Goal: Task Accomplishment & Management: Use online tool/utility

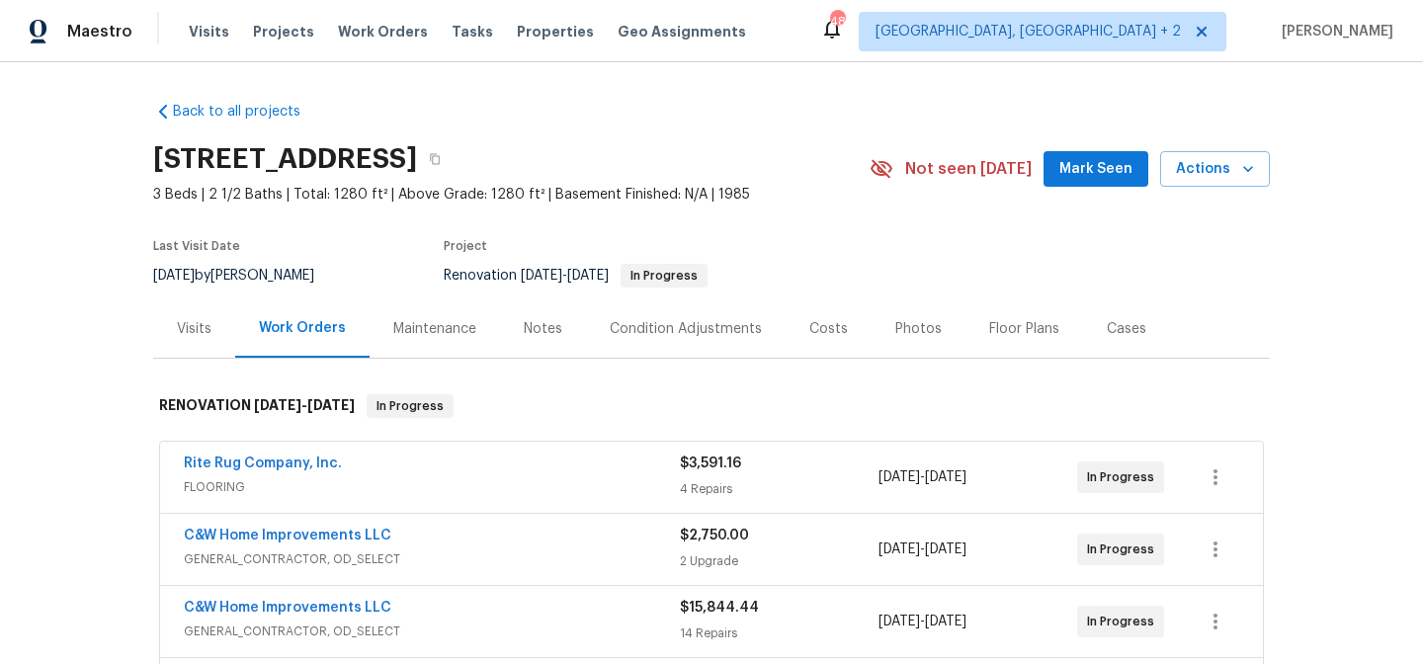
click at [67, 228] on div "Back to all projects 14600 Stone Range Dr, Centreville, VA 20120 3 Beds | 2 1/2…" at bounding box center [711, 363] width 1423 height 602
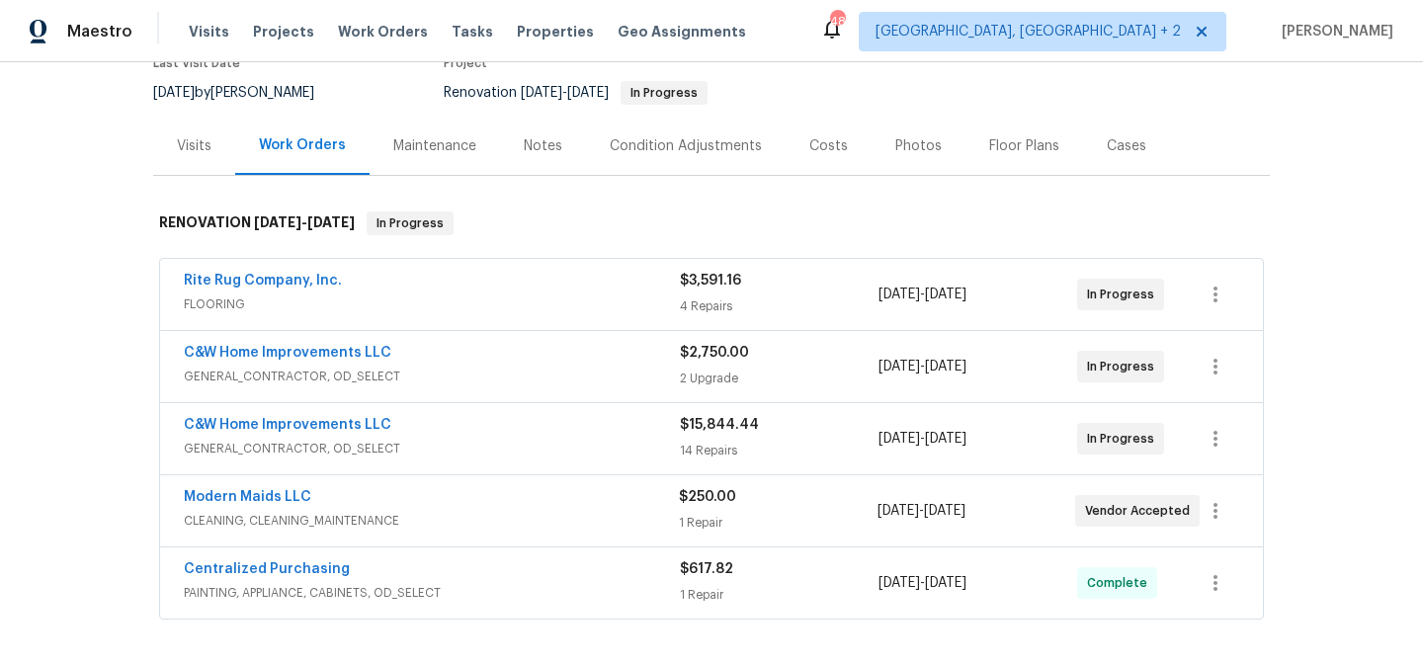
scroll to position [185, 0]
click at [837, 38] on div "Maestro Visits Projects Work Orders Tasks Properties Geo Assignments 48 Charles…" at bounding box center [711, 31] width 1423 height 62
click at [886, 43] on div "Maestro Visits Projects Work Orders Tasks Properties Geo Assignments 48 Charles…" at bounding box center [711, 31] width 1423 height 62
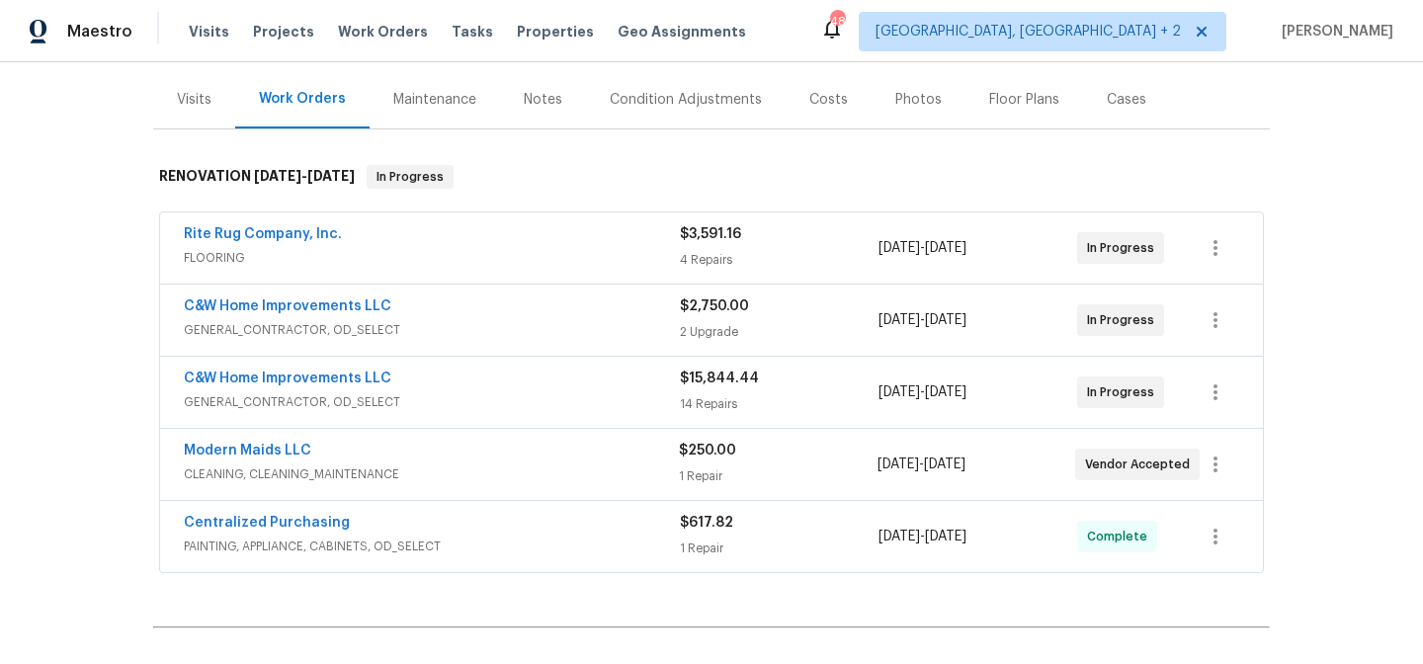
scroll to position [257, 0]
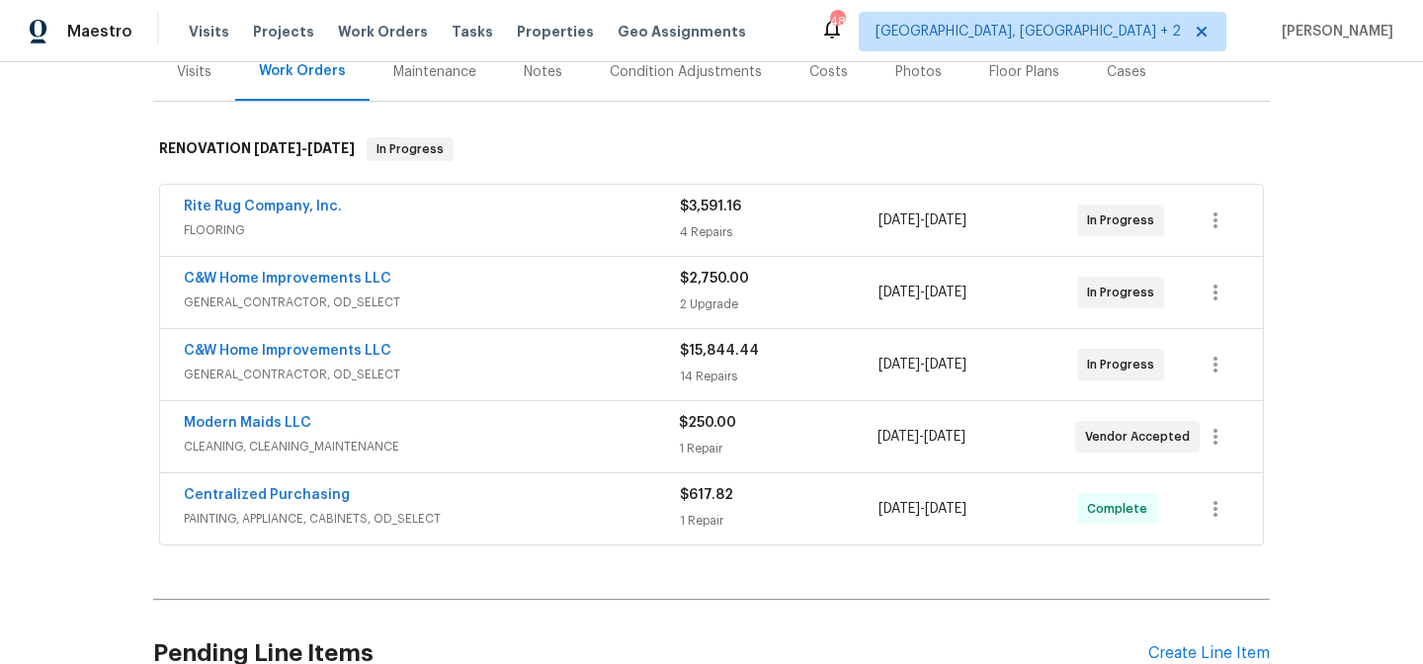
click at [99, 372] on div "Back to all projects 14600 Stone Range Dr, Centreville, VA 20120 3 Beds | 2 1/2…" at bounding box center [711, 363] width 1423 height 602
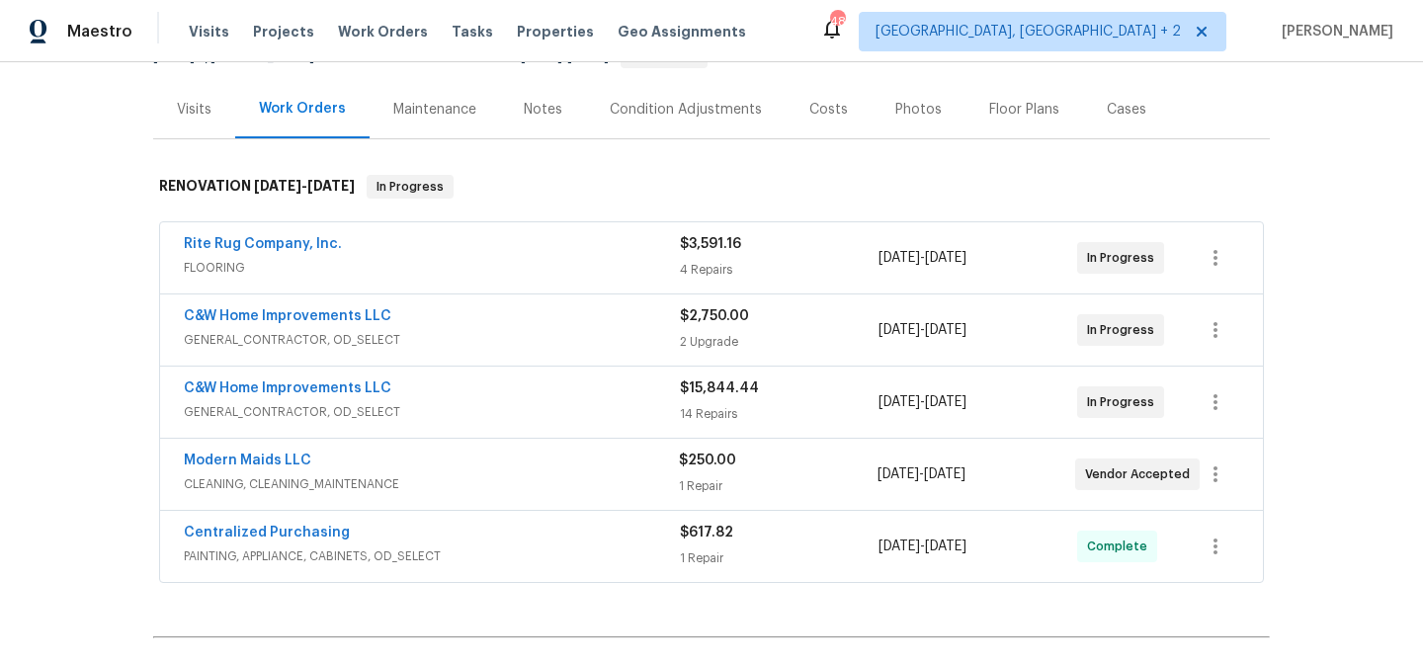
click at [794, 41] on div "Maestro Visits Projects Work Orders Tasks Properties Geo Assignments 48 Charles…" at bounding box center [711, 31] width 1423 height 62
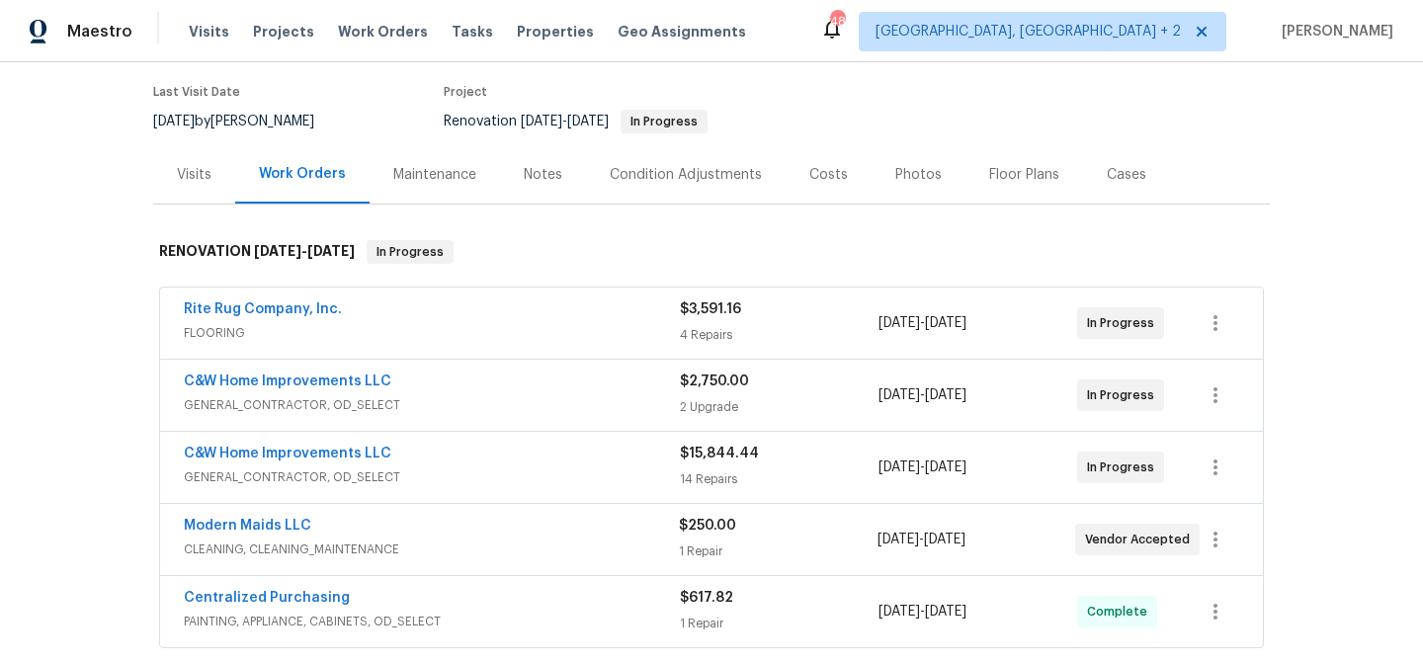
scroll to position [184, 0]
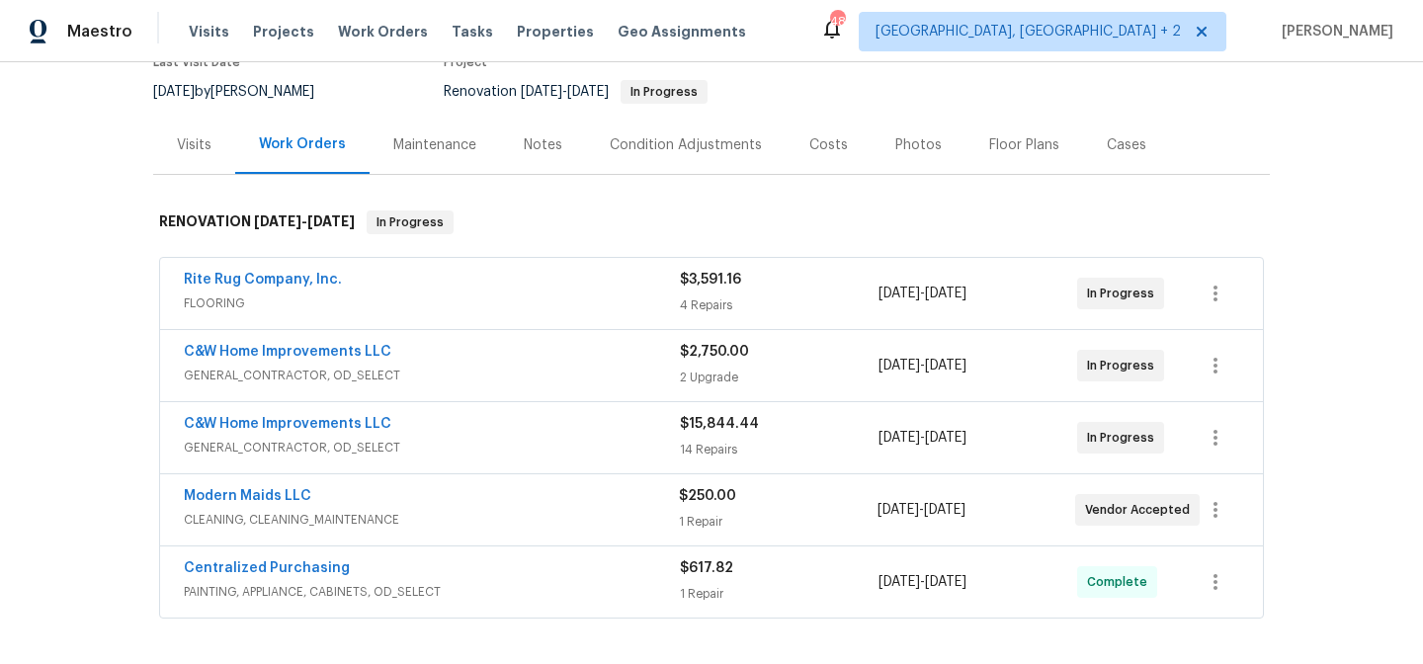
click at [852, 54] on div "Maestro Visits Projects Work Orders Tasks Properties Geo Assignments 48 Charles…" at bounding box center [711, 31] width 1423 height 62
click at [845, 90] on section "14600 Stone Range Dr, Centreville, VA 20120 3 Beds | 2 1/2 Baths | Total: 1280 …" at bounding box center [711, 33] width 1117 height 166
click at [891, 24] on div "Maestro Visits Projects Work Orders Tasks Properties Geo Assignments 48 Charles…" at bounding box center [711, 31] width 1423 height 62
click at [854, 85] on section "14600 Stone Range Dr, Centreville, VA 20120 3 Beds | 2 1/2 Baths | Total: 1280 …" at bounding box center [711, 33] width 1117 height 166
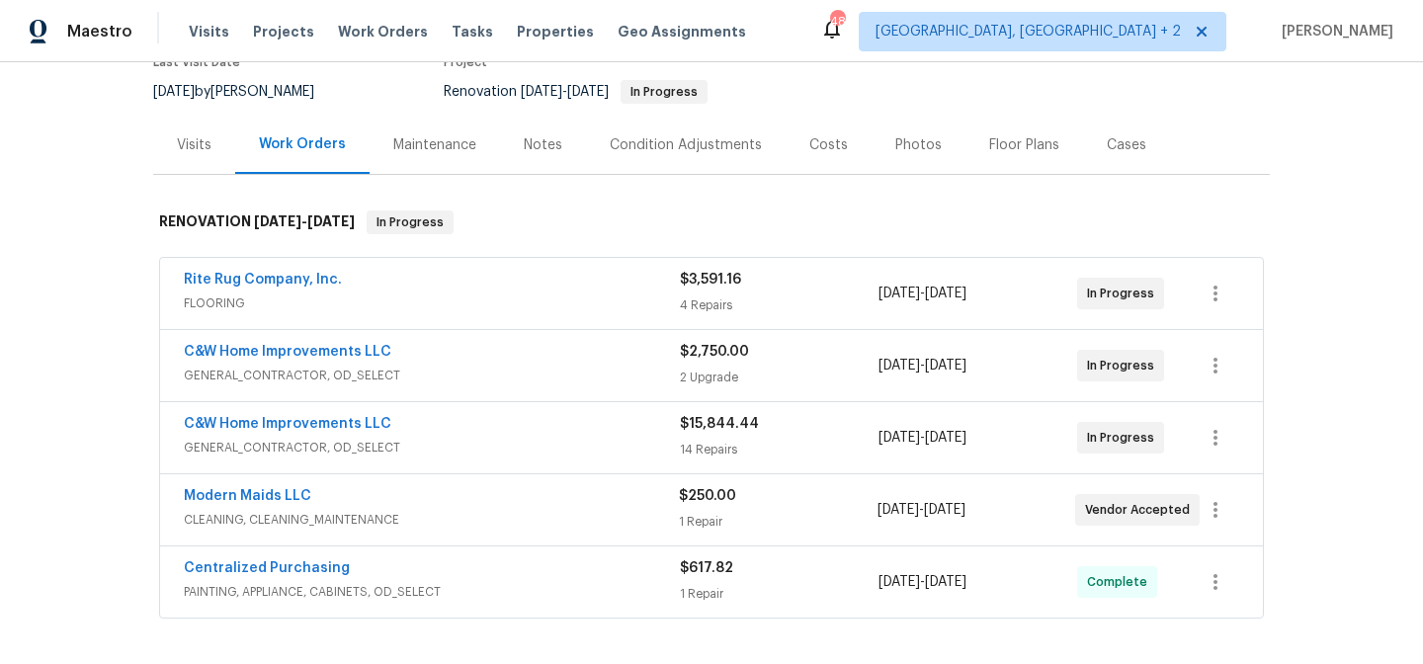
click at [893, 35] on div "Maestro Visits Projects Work Orders Tasks Properties Geo Assignments 48 Charles…" at bounding box center [711, 31] width 1423 height 62
click at [870, 99] on section "14600 Stone Range Dr, Centreville, VA 20120 3 Beds | 2 1/2 Baths | Total: 1280 …" at bounding box center [711, 33] width 1117 height 166
click at [385, 98] on div "Last Visit Date 8/22/2025 by Nelson Flores Project Renovation 8/29/2025 - 9/6/2…" at bounding box center [488, 79] width 670 height 71
click at [104, 236] on div "Back to all projects 14600 Stone Range Dr, Centreville, VA 20120 3 Beds | 2 1/2…" at bounding box center [711, 363] width 1423 height 602
click at [832, 85] on section "14600 Stone Range Dr, Centreville, VA 20120 3 Beds | 2 1/2 Baths | Total: 1280 …" at bounding box center [711, 33] width 1117 height 166
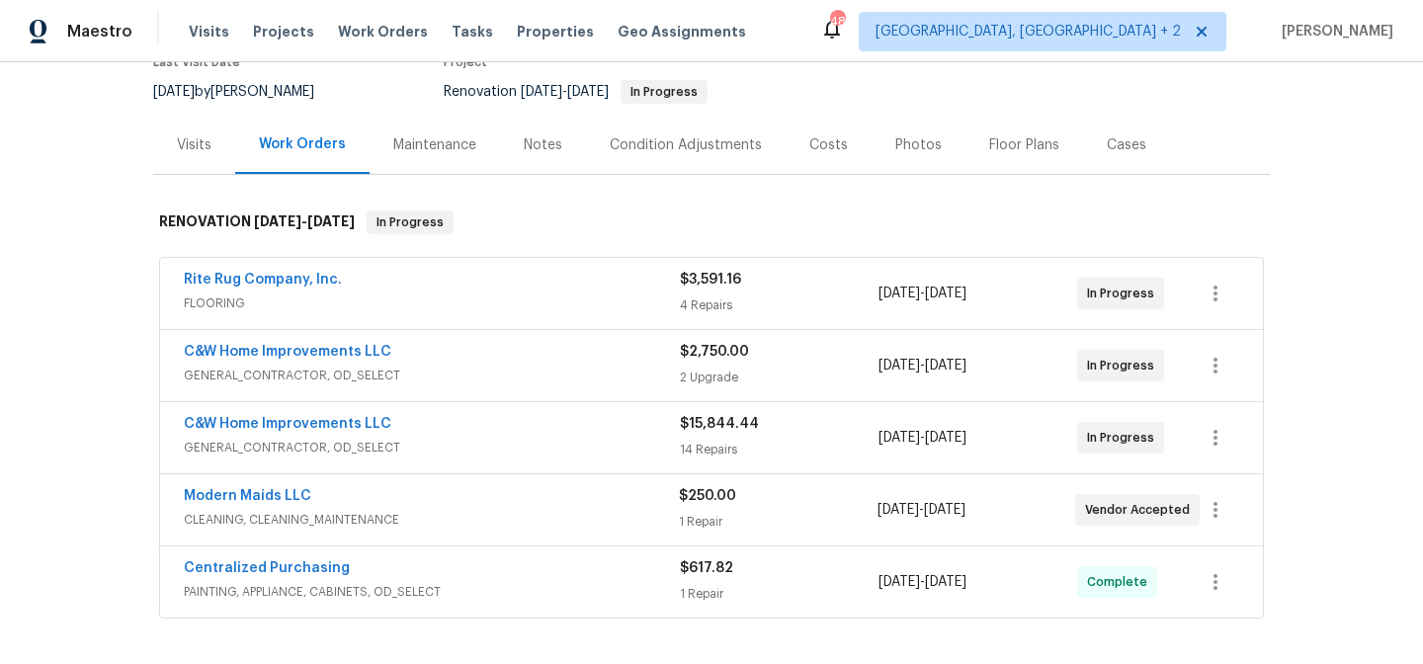
click at [853, 46] on div "Maestro Visits Projects Work Orders Tasks Properties Geo Assignments 48 Charles…" at bounding box center [711, 31] width 1423 height 62
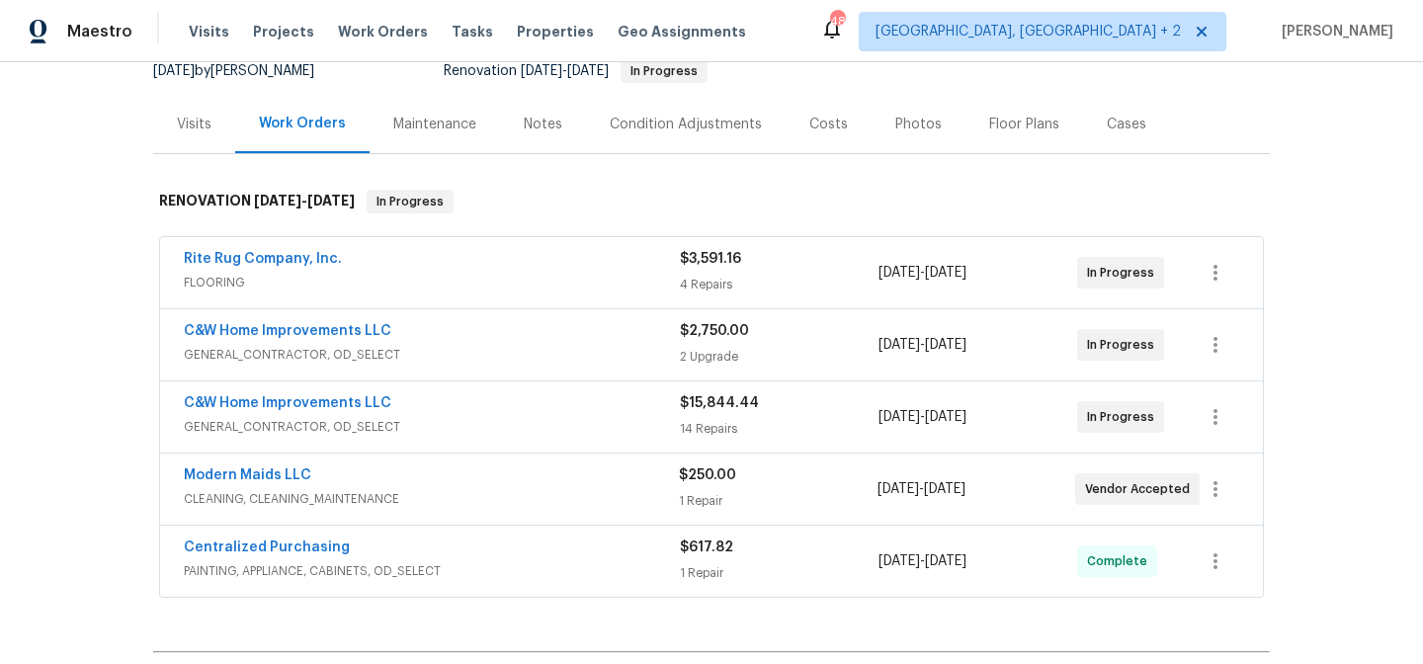
scroll to position [205, 0]
click at [876, 11] on div "Maestro Visits Projects Work Orders Tasks Properties Geo Assignments 48 Charles…" at bounding box center [711, 31] width 1423 height 62
drag, startPoint x: 904, startPoint y: 74, endPoint x: 911, endPoint y: 45, distance: 29.5
click at [904, 74] on section "14600 Stone Range Dr, Centreville, VA 20120 3 Beds | 2 1/2 Baths | Total: 1280 …" at bounding box center [711, 12] width 1117 height 166
drag, startPoint x: 918, startPoint y: 34, endPoint x: 952, endPoint y: 27, distance: 34.3
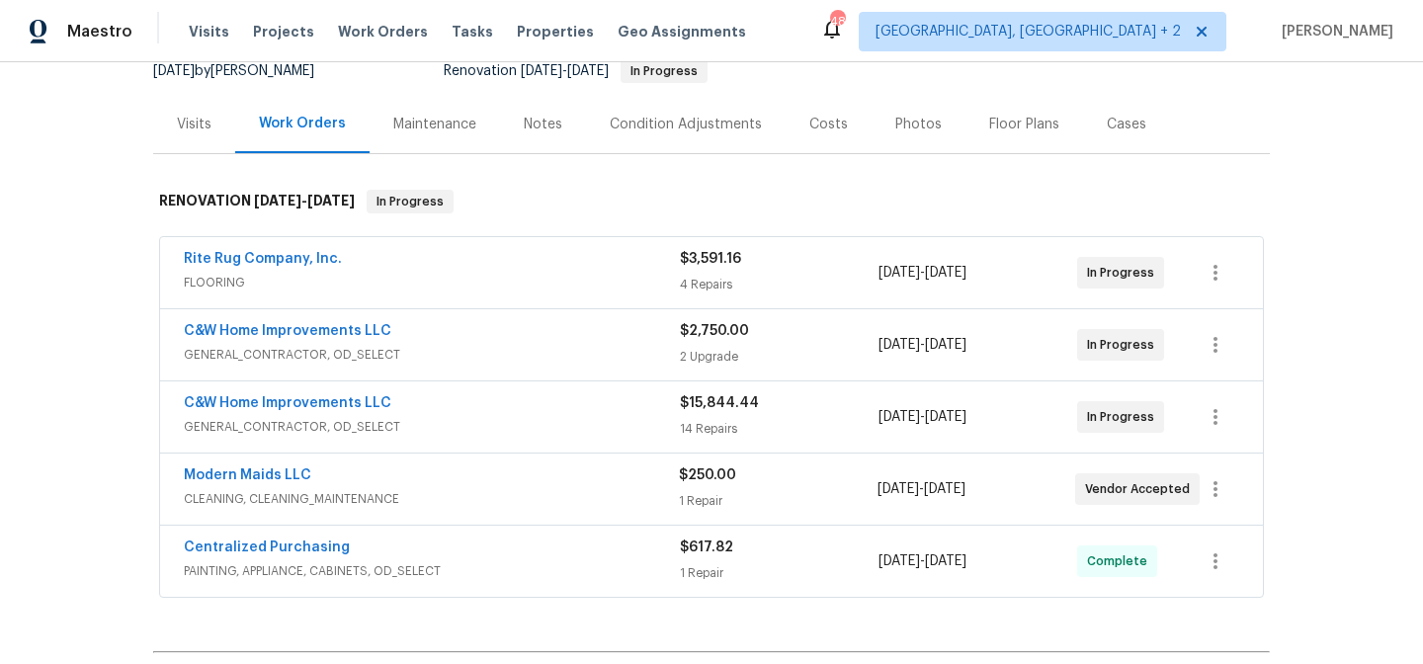
click at [919, 34] on div "Maestro Visits Projects Work Orders Tasks Properties Geo Assignments 48 Charles…" at bounding box center [711, 31] width 1423 height 62
click at [96, 261] on div "Back to all projects 14600 Stone Range Dr, Centreville, VA 20120 3 Beds | 2 1/2…" at bounding box center [711, 363] width 1423 height 602
click at [896, 10] on div "Maestro Visits Projects Work Orders Tasks Properties Geo Assignments 48 Charles…" at bounding box center [711, 31] width 1423 height 62
click at [847, 24] on div "Maestro Visits Projects Work Orders Tasks Properties Geo Assignments 48 Charles…" at bounding box center [711, 31] width 1423 height 62
click at [824, 46] on div "Maestro Visits Projects Work Orders Tasks Properties Geo Assignments 48 Charles…" at bounding box center [711, 31] width 1423 height 62
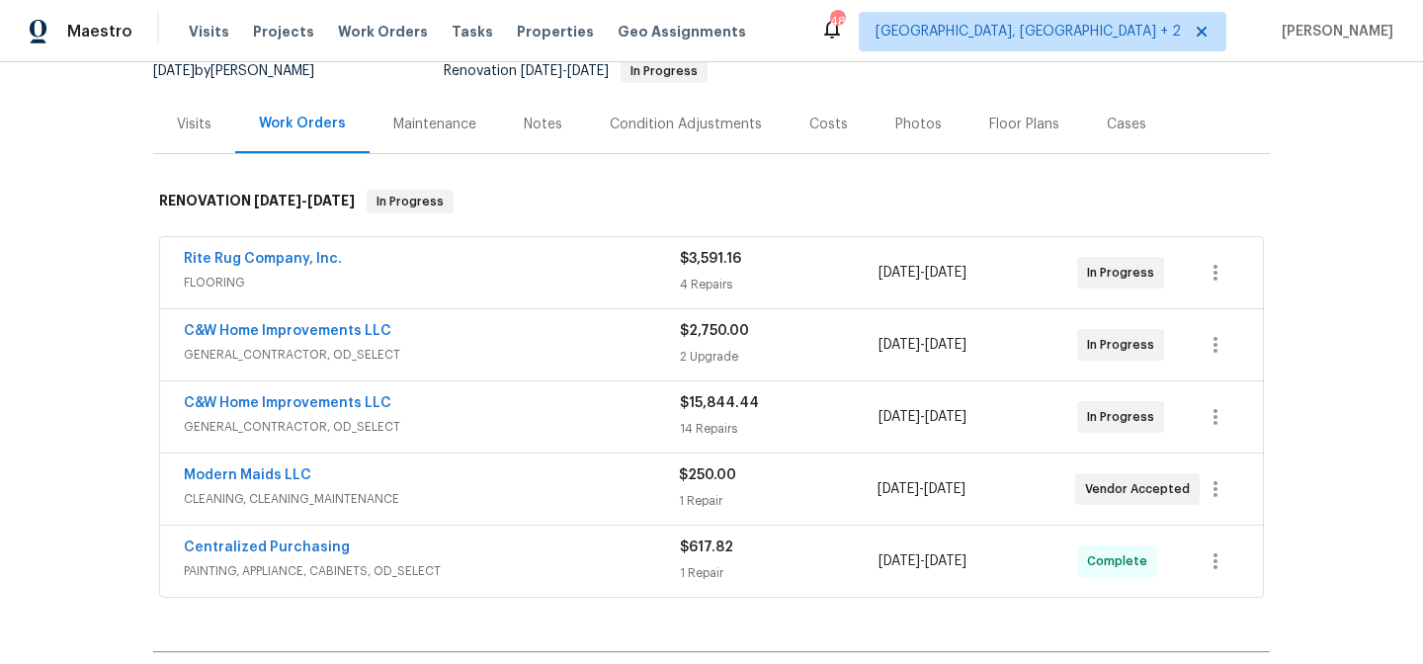
click at [888, 27] on div "Maestro Visits Projects Work Orders Tasks Properties Geo Assignments 48 Charles…" at bounding box center [711, 31] width 1423 height 62
click at [853, 43] on div "Maestro Visits Projects Work Orders Tasks Properties Geo Assignments 48 Charles…" at bounding box center [711, 31] width 1423 height 62
click at [853, 44] on div "Maestro Visits Projects Work Orders Tasks Properties Geo Assignments 48 Charles…" at bounding box center [711, 31] width 1423 height 62
click at [818, 123] on div "Costs" at bounding box center [829, 125] width 39 height 20
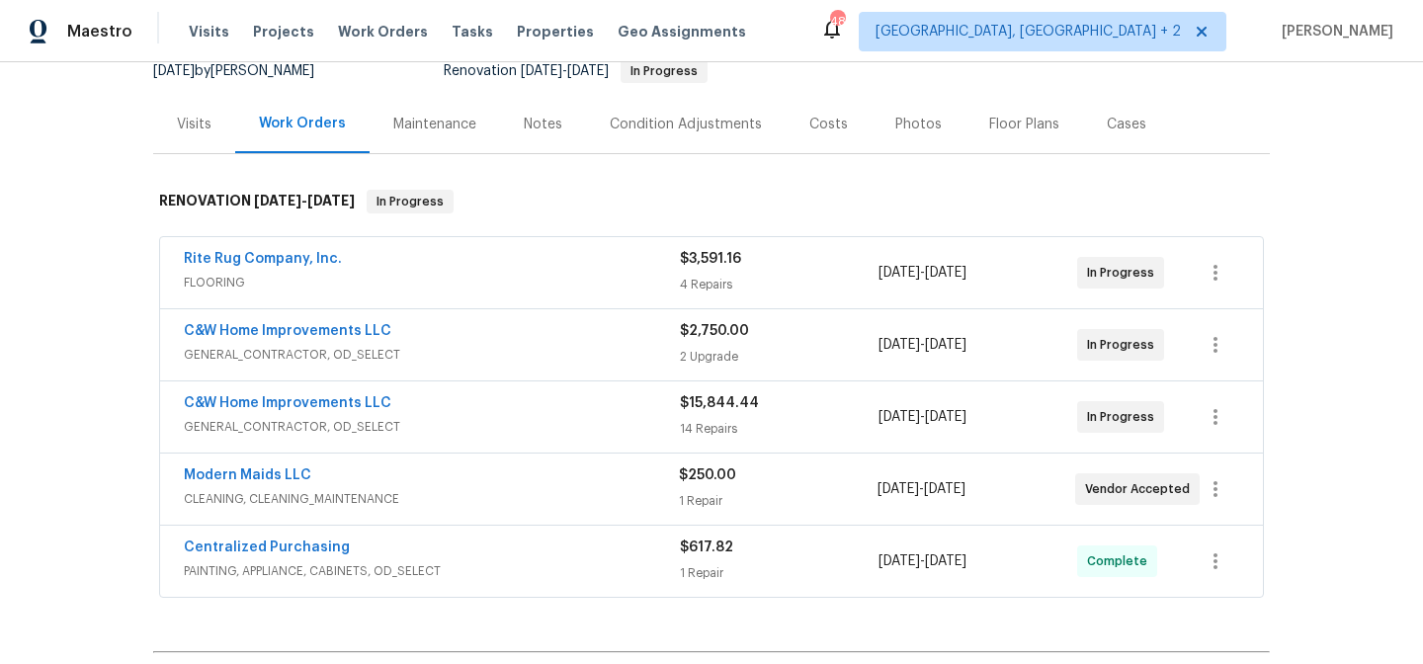
scroll to position [164, 0]
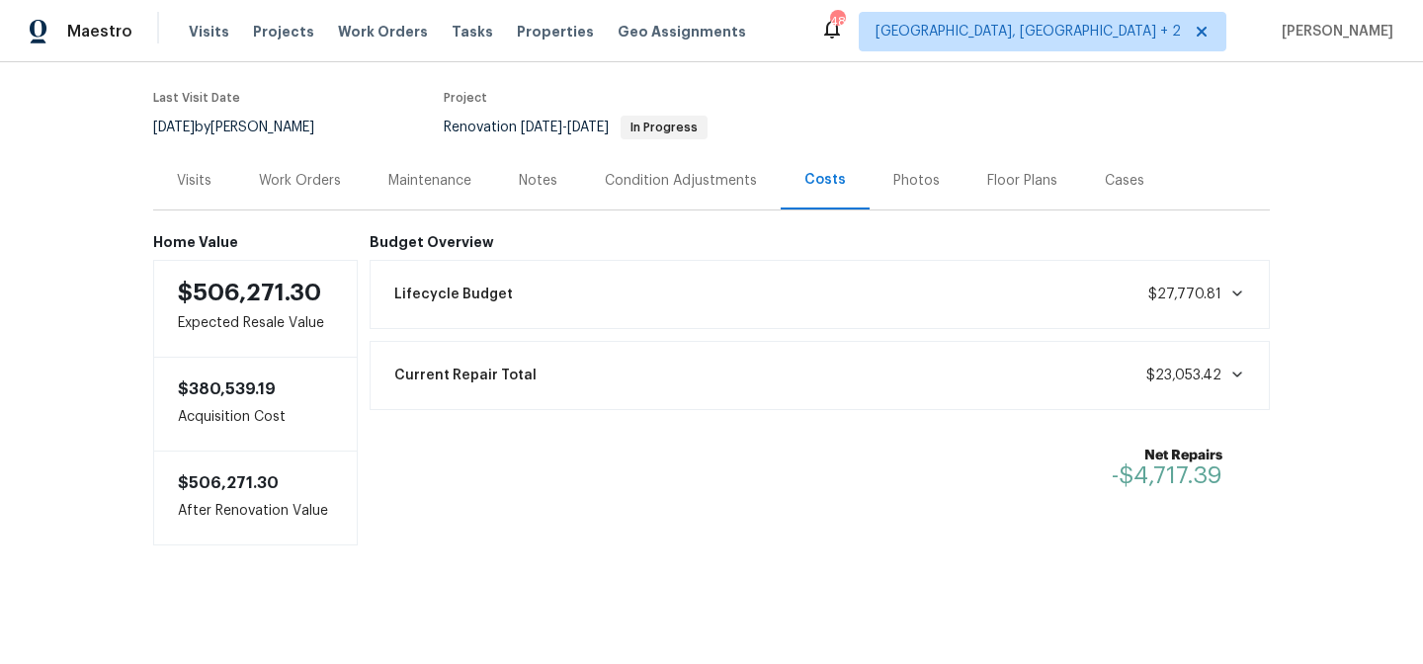
click at [20, 127] on div "Back to all projects 14600 Stone Range Dr, Centreville, VA 20120 3 Beds | 2 1/2…" at bounding box center [711, 363] width 1423 height 602
click at [917, 17] on div "Maestro Visits Projects Work Orders Tasks Properties Geo Assignments 48 Charles…" at bounding box center [711, 31] width 1423 height 62
click at [279, 151] on div "Work Orders" at bounding box center [299, 180] width 129 height 58
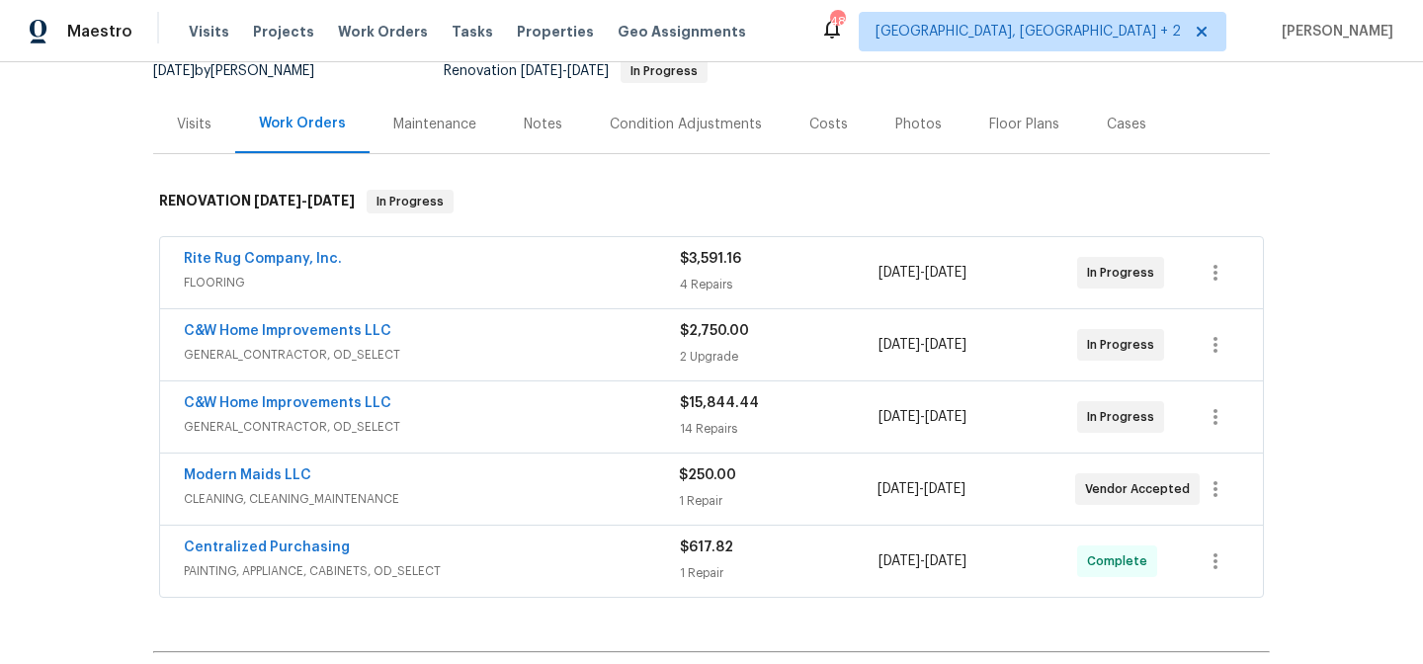
click at [923, 40] on div "Maestro Visits Projects Work Orders Tasks Properties Geo Assignments 48 Charles…" at bounding box center [711, 31] width 1423 height 62
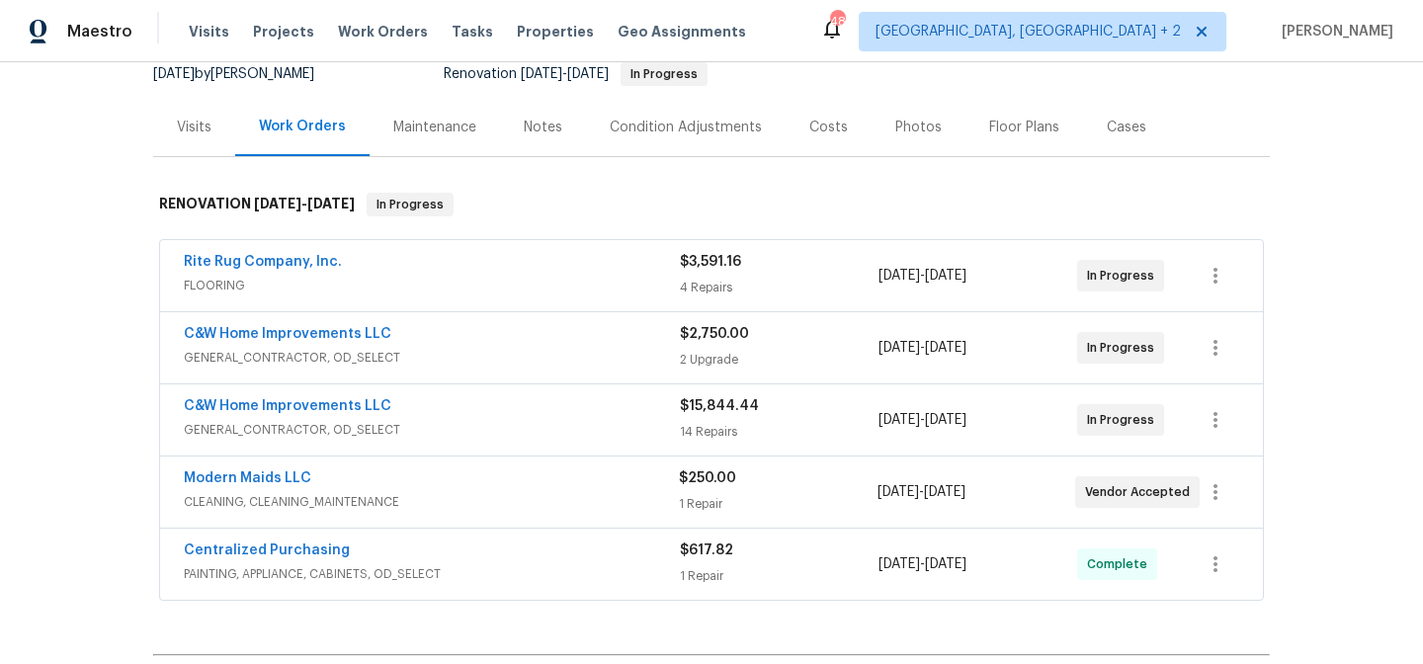
scroll to position [201, 0]
click at [855, 39] on div "Maestro Visits Projects Work Orders Tasks Properties Geo Assignments 48 Charles…" at bounding box center [711, 31] width 1423 height 62
click at [882, 40] on div "Maestro Visits Projects Work Orders Tasks Properties Geo Assignments 48 Charles…" at bounding box center [711, 31] width 1423 height 62
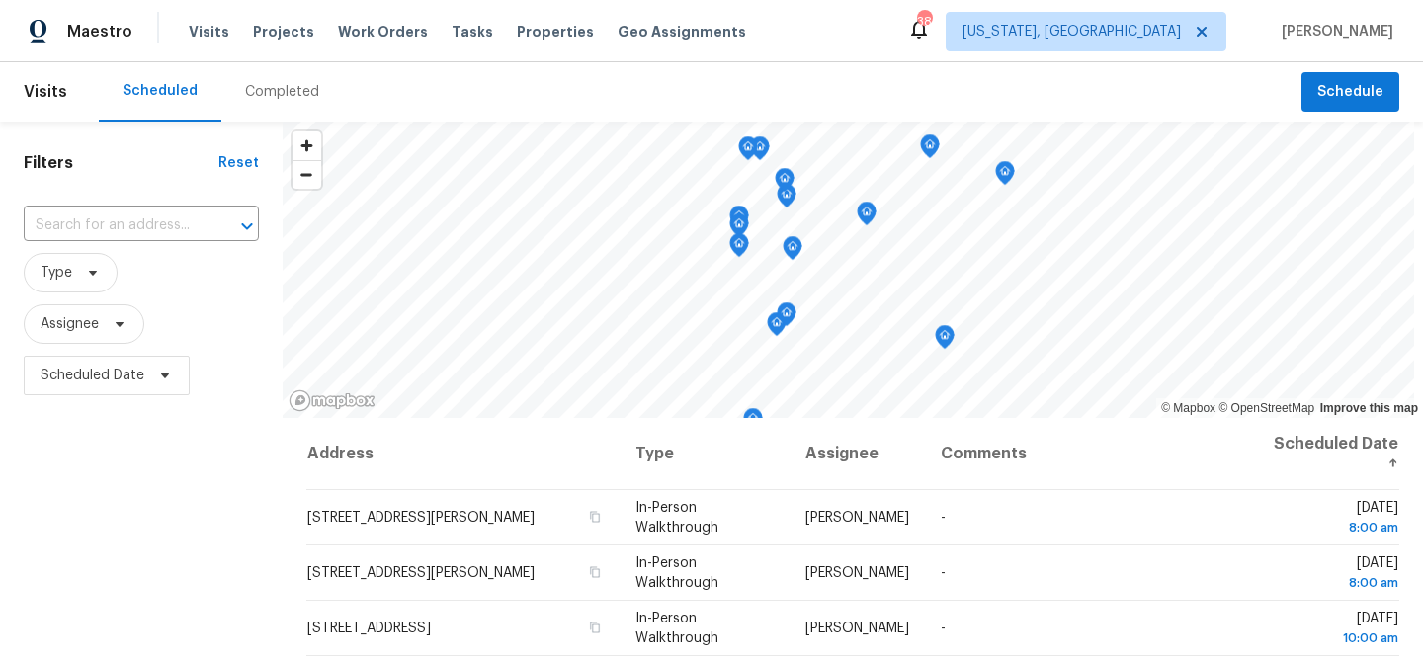
scroll to position [659, 0]
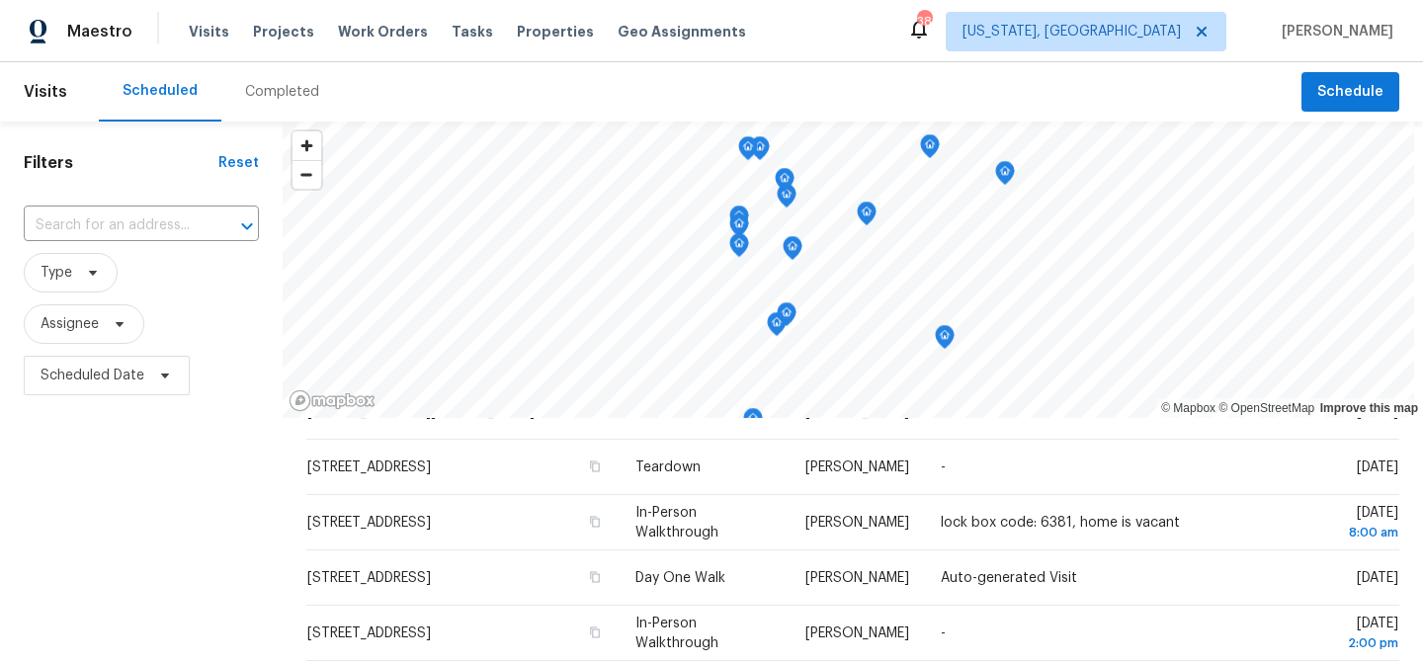
click at [138, 506] on div "Filters Reset ​ Type Assignee Scheduled Date" at bounding box center [141, 536] width 283 height 828
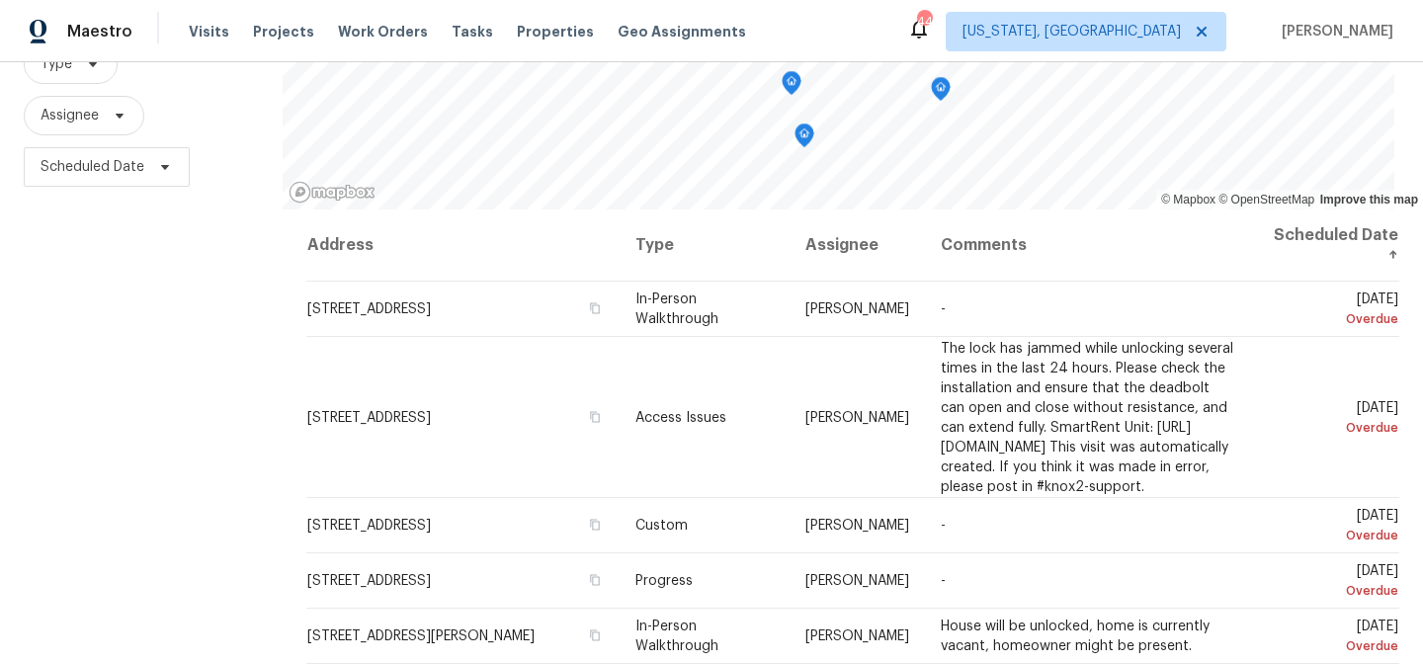
scroll to position [142, 0]
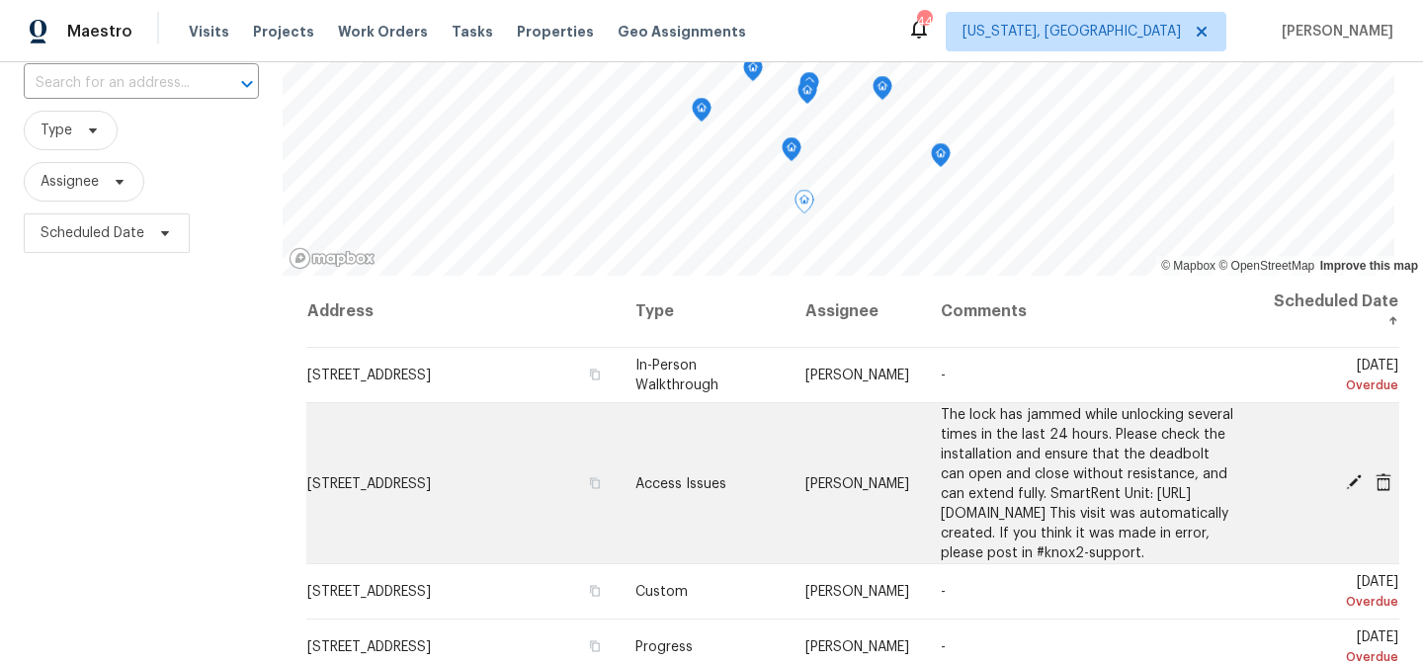
click at [1346, 487] on icon at bounding box center [1354, 482] width 16 height 16
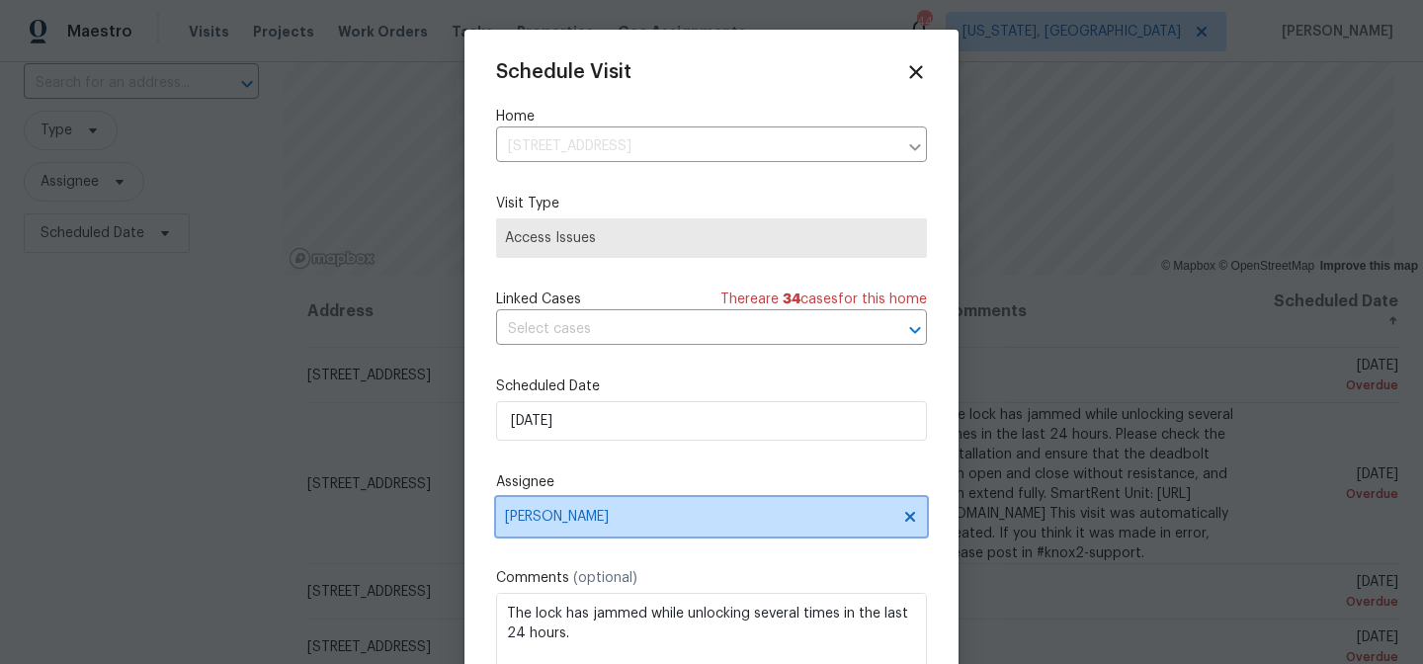
click at [577, 518] on span "Anthony Andreala" at bounding box center [698, 517] width 387 height 16
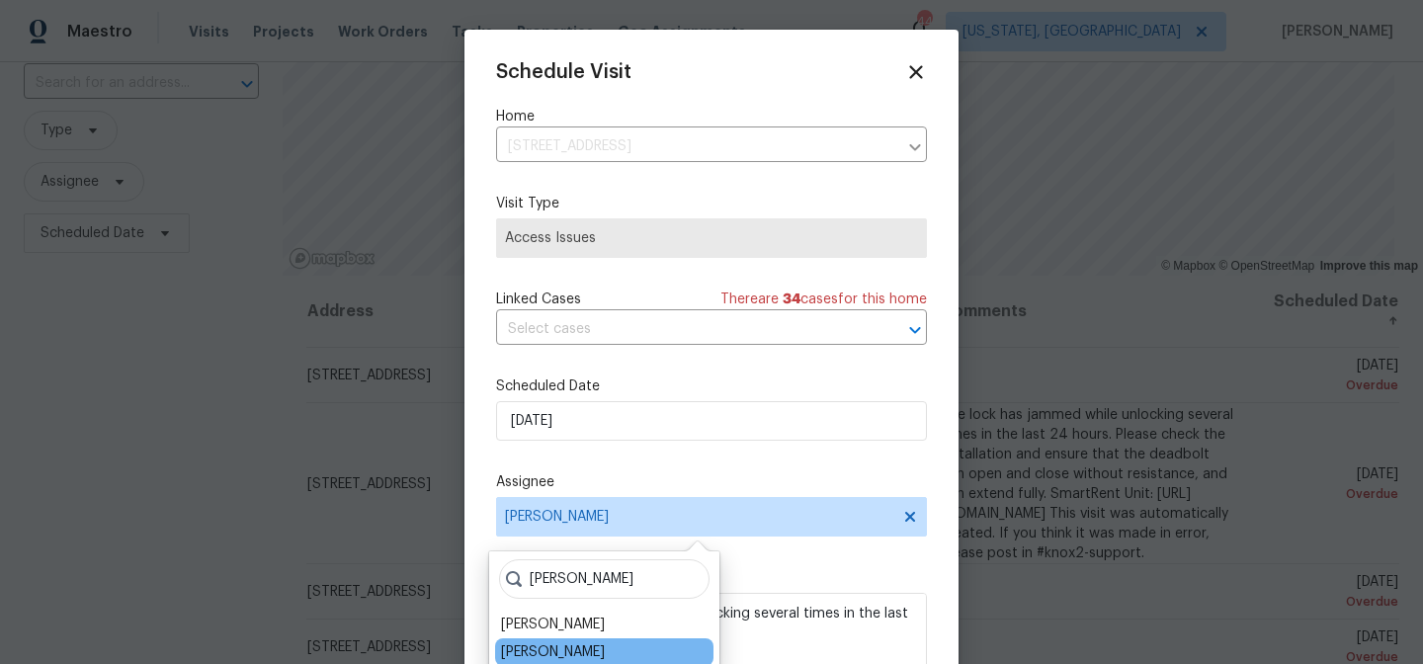
type input "christopher"
click at [592, 642] on div "[PERSON_NAME]" at bounding box center [604, 653] width 218 height 28
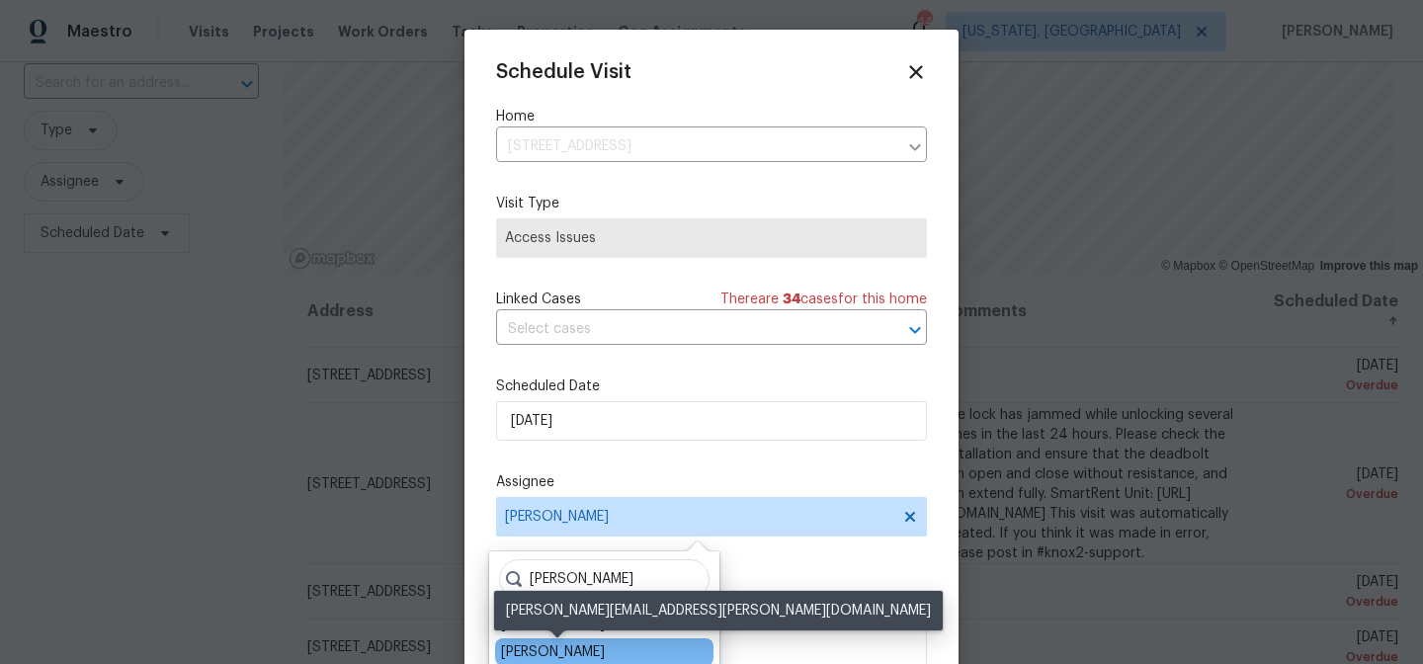
click at [590, 654] on div "[PERSON_NAME]" at bounding box center [553, 653] width 104 height 20
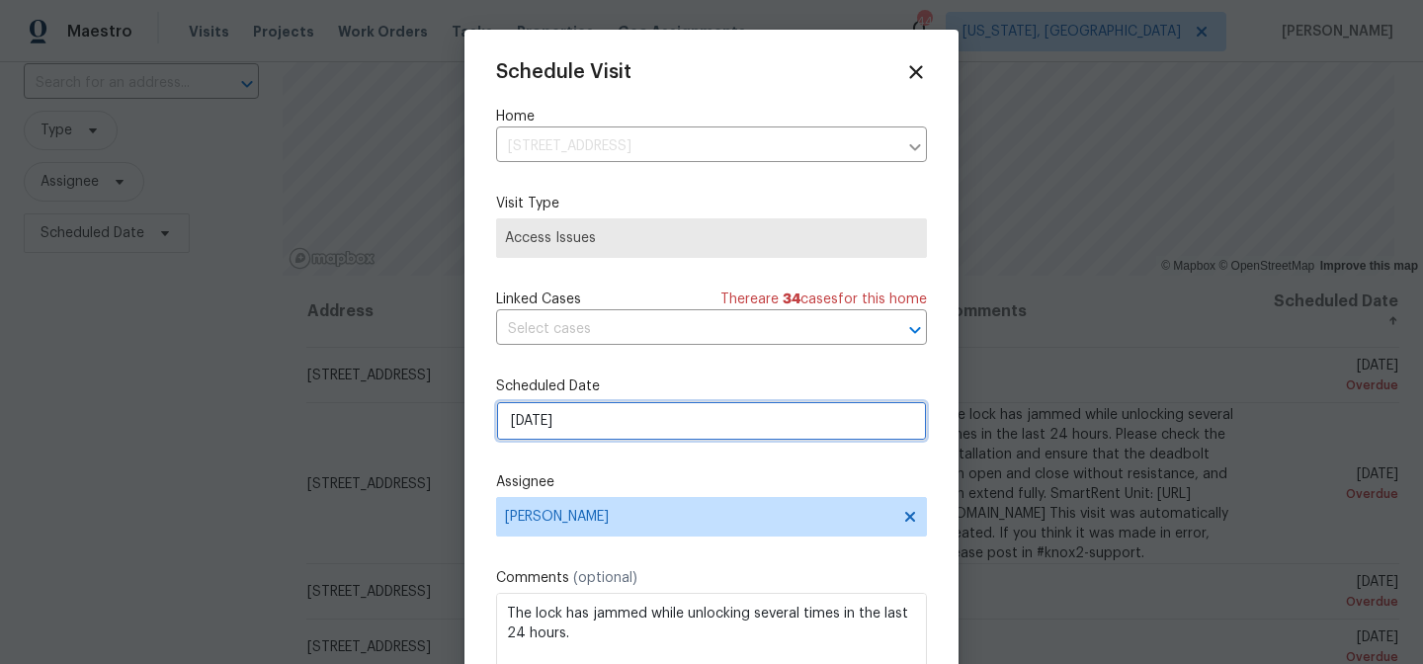
click at [557, 426] on input "8/31/2025" at bounding box center [711, 421] width 431 height 40
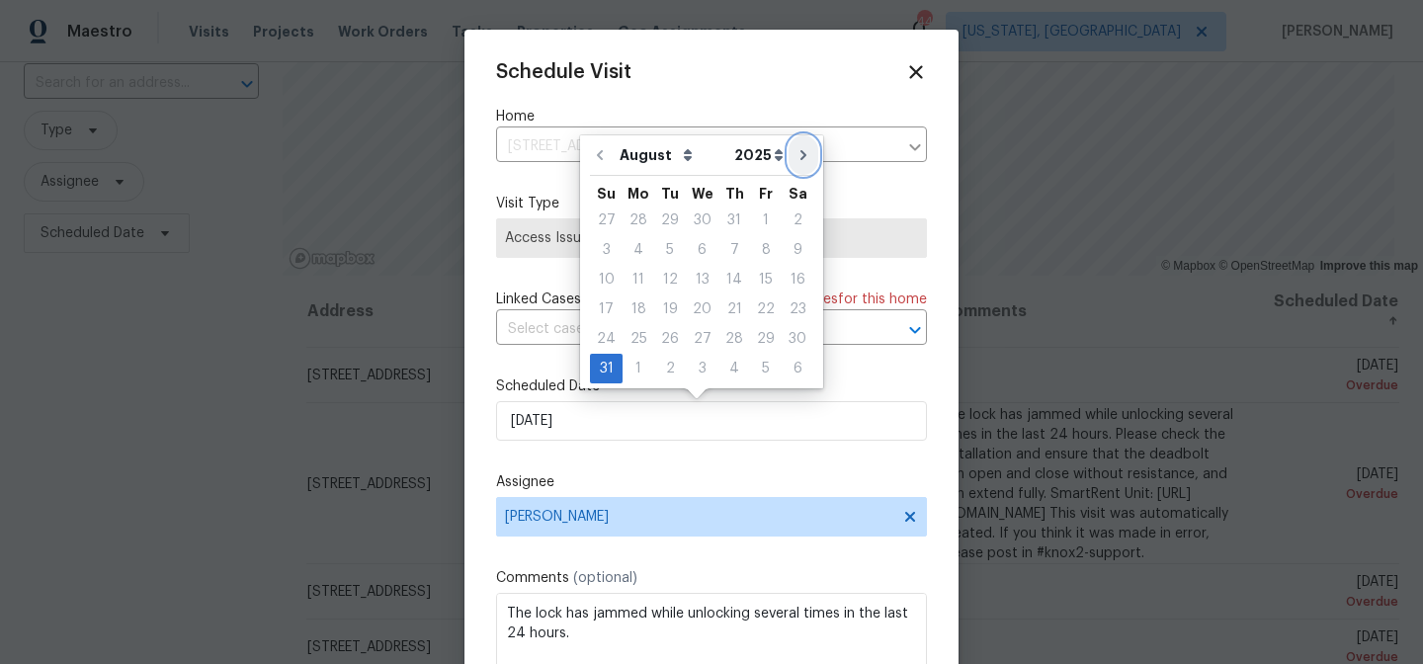
click at [801, 158] on icon "Go to next month" at bounding box center [804, 155] width 6 height 10
type input "9/30/2025"
select select "8"
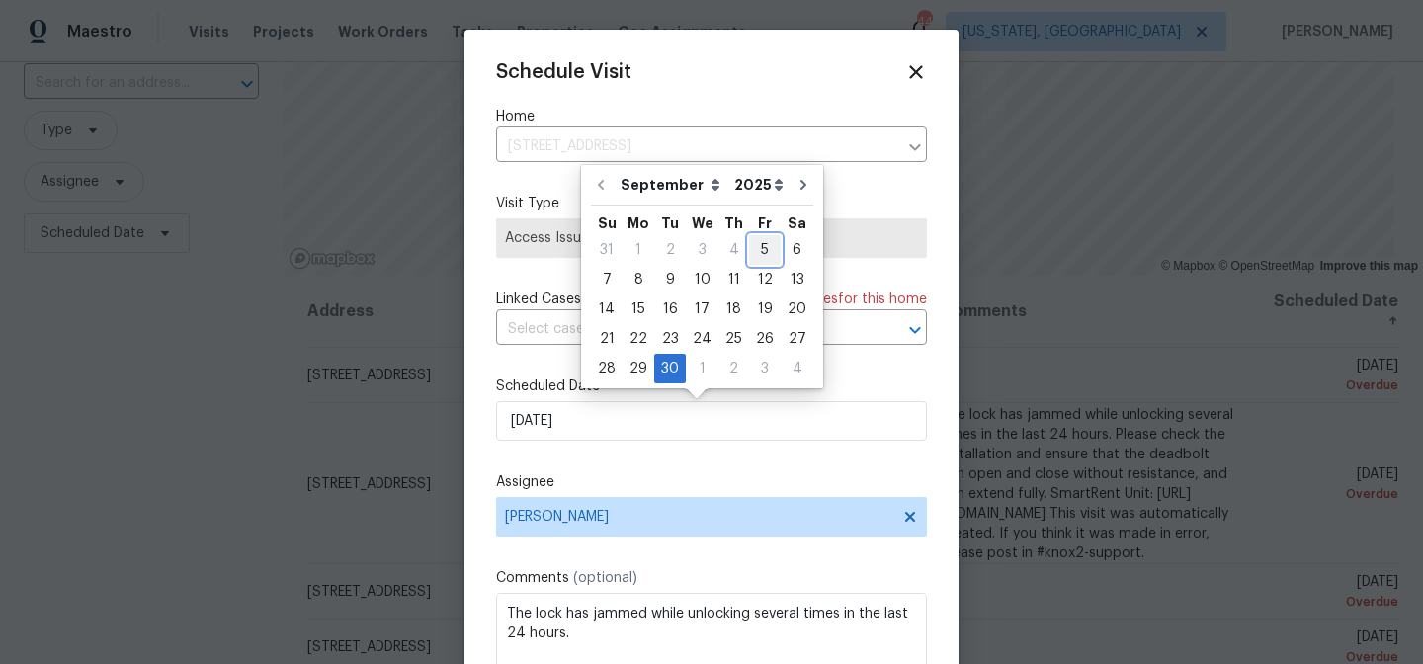
drag, startPoint x: 756, startPoint y: 251, endPoint x: 809, endPoint y: 592, distance: 345.0
click at [756, 251] on div "5" at bounding box center [765, 250] width 32 height 28
type input "9/5/2025"
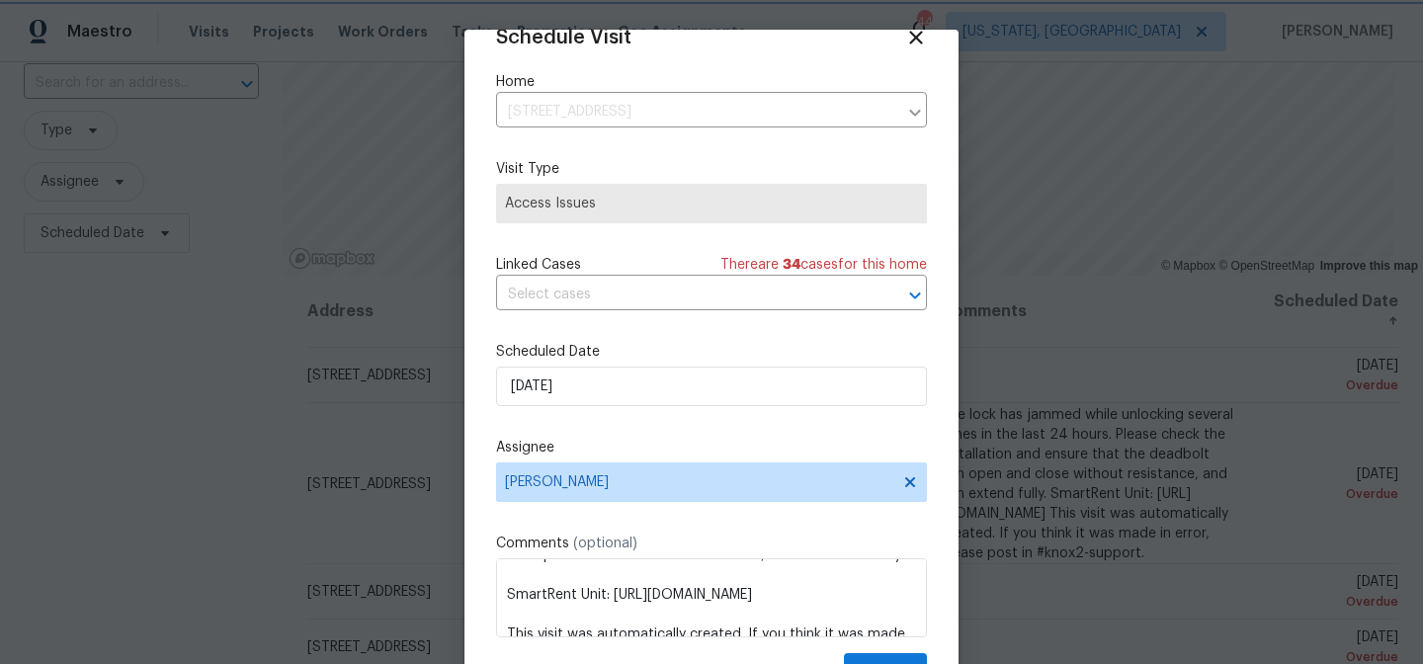
scroll to position [193, 0]
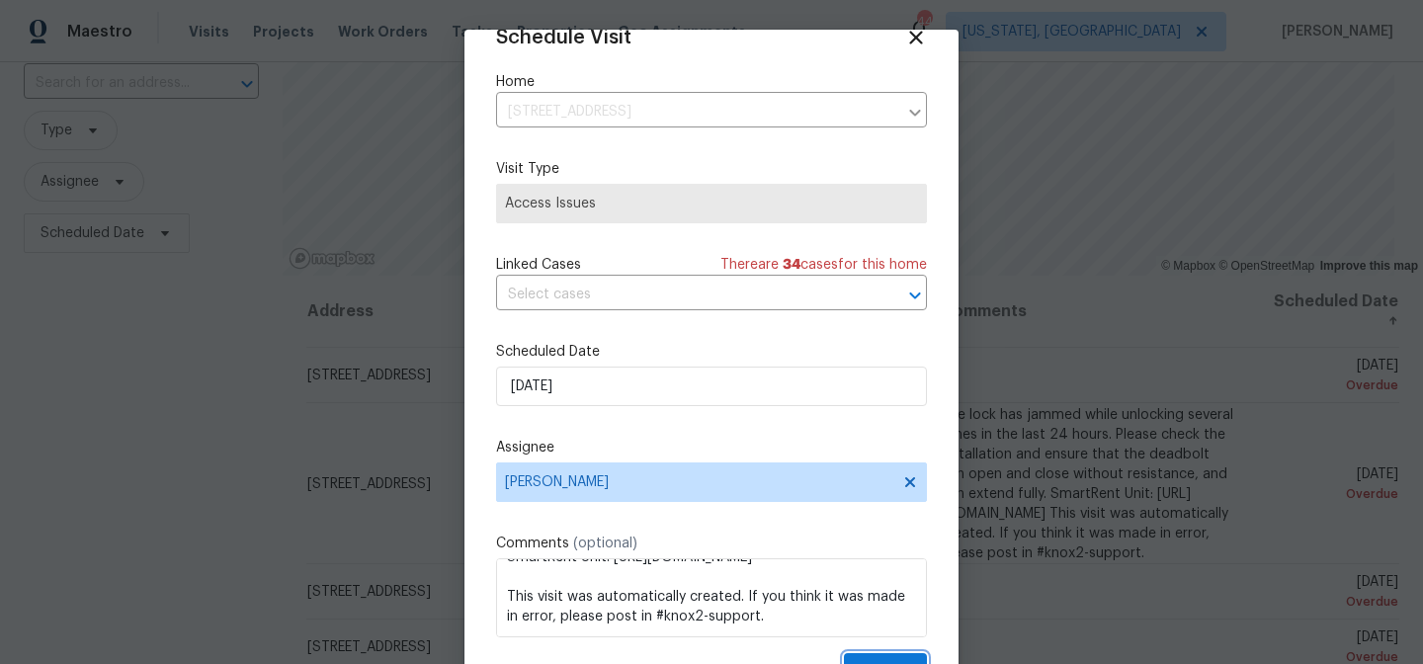
click at [879, 656] on button "Update" at bounding box center [885, 671] width 83 height 37
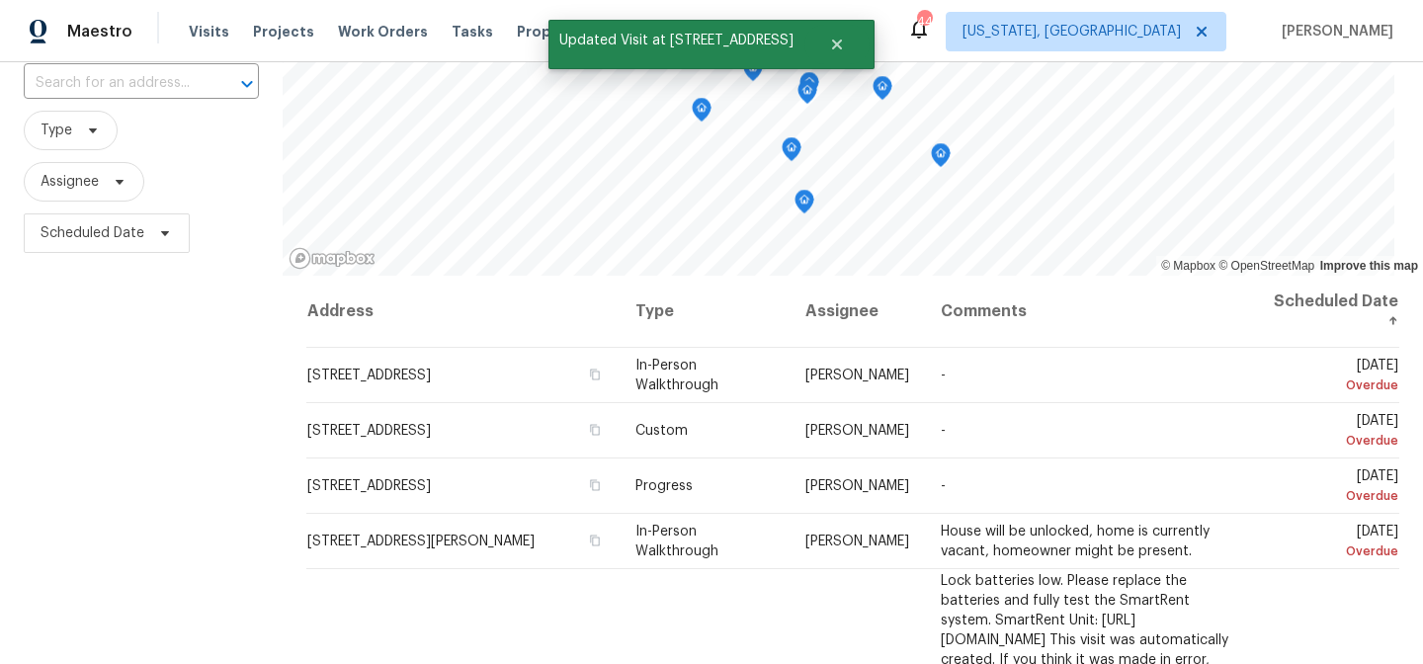
click at [120, 511] on div "Filters Reset ​ Type Assignee Scheduled Date" at bounding box center [141, 393] width 283 height 828
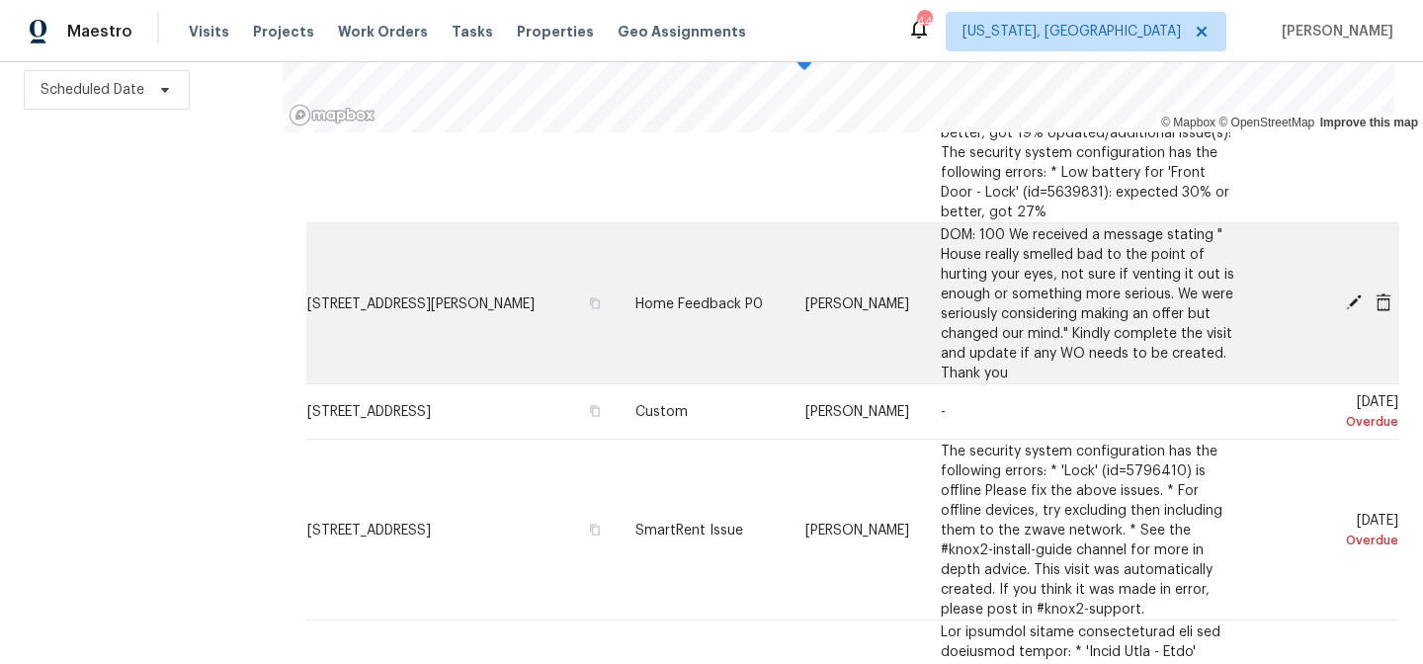
scroll to position [729, 0]
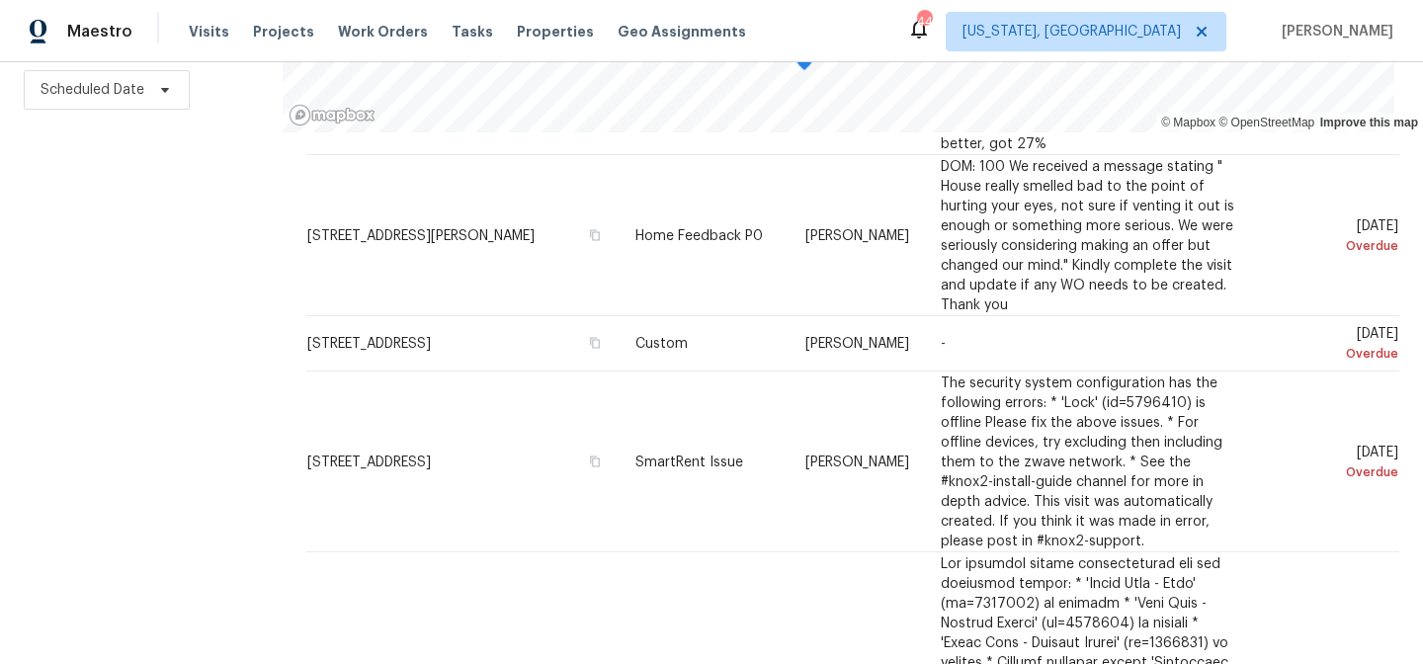
click at [167, 427] on div "Filters Reset ​ Type Assignee Scheduled Date" at bounding box center [141, 250] width 283 height 828
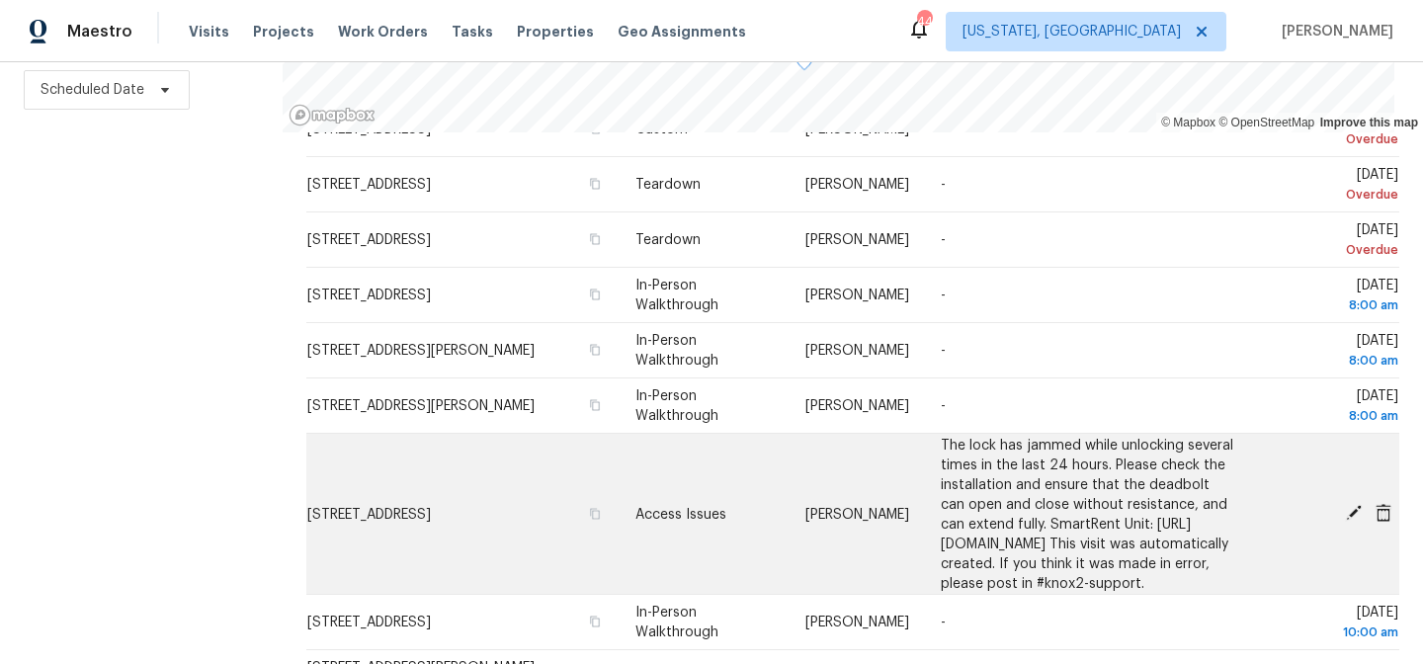
scroll to position [2059, 0]
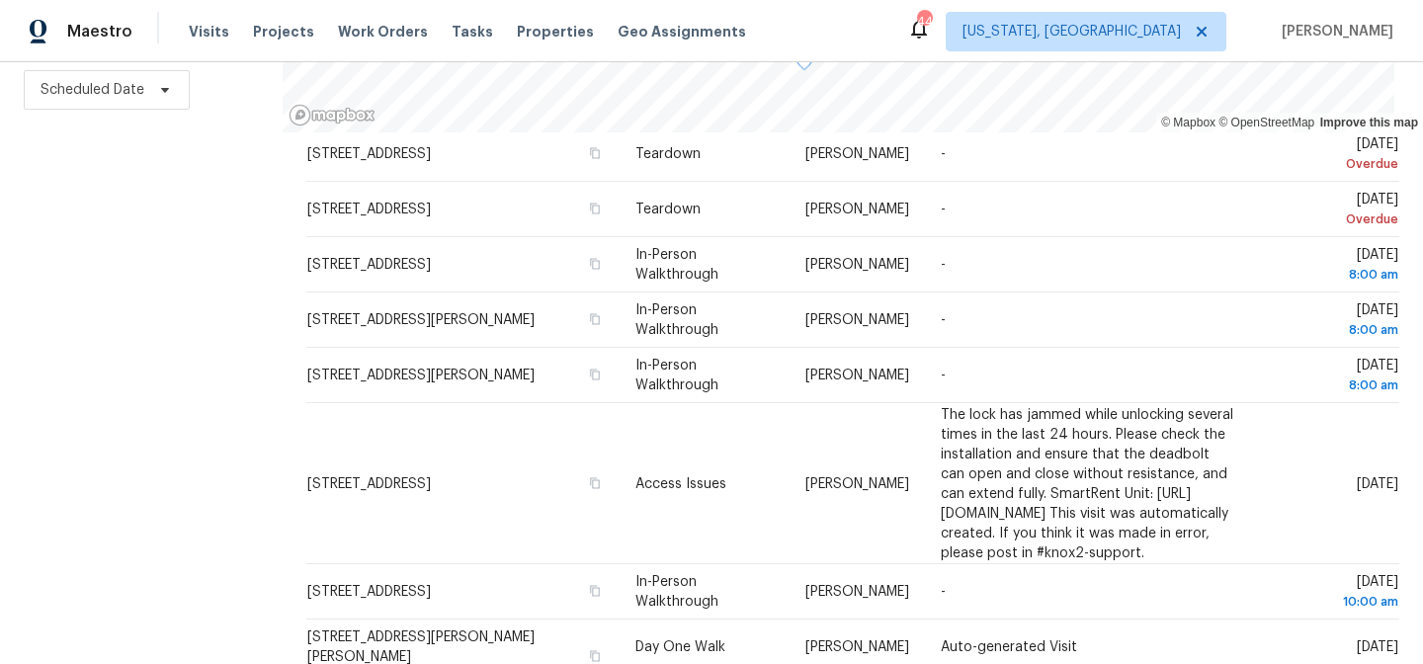
click at [164, 396] on div "Filters Reset ​ Type Assignee Scheduled Date" at bounding box center [141, 250] width 283 height 828
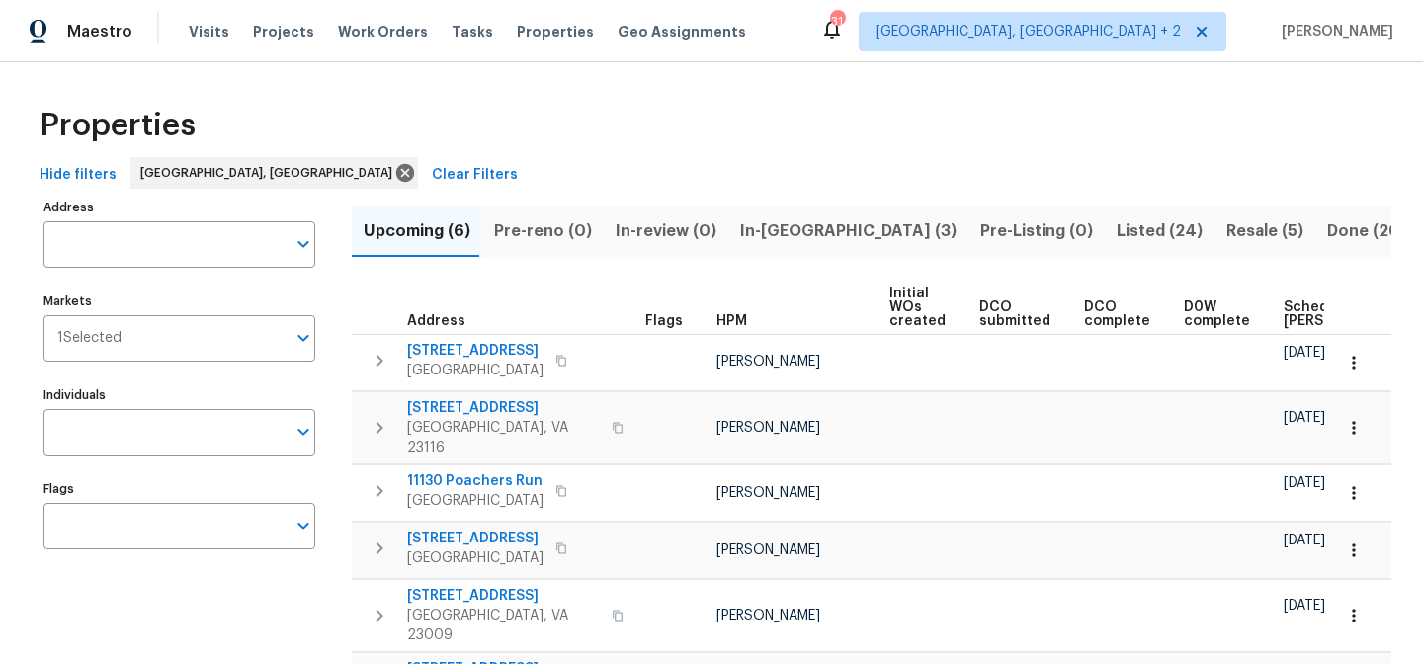
scroll to position [0, 255]
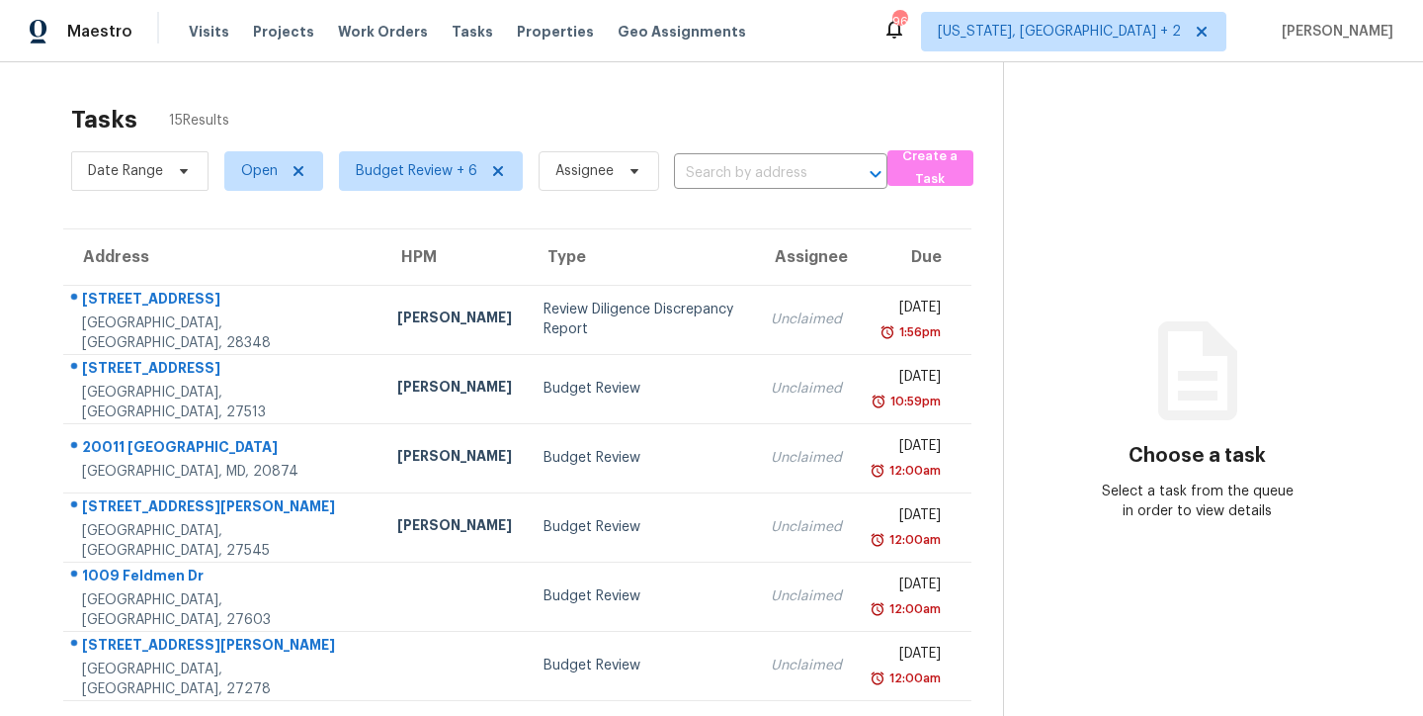
click at [403, 100] on div "Tasks 15 Results" at bounding box center [537, 119] width 932 height 51
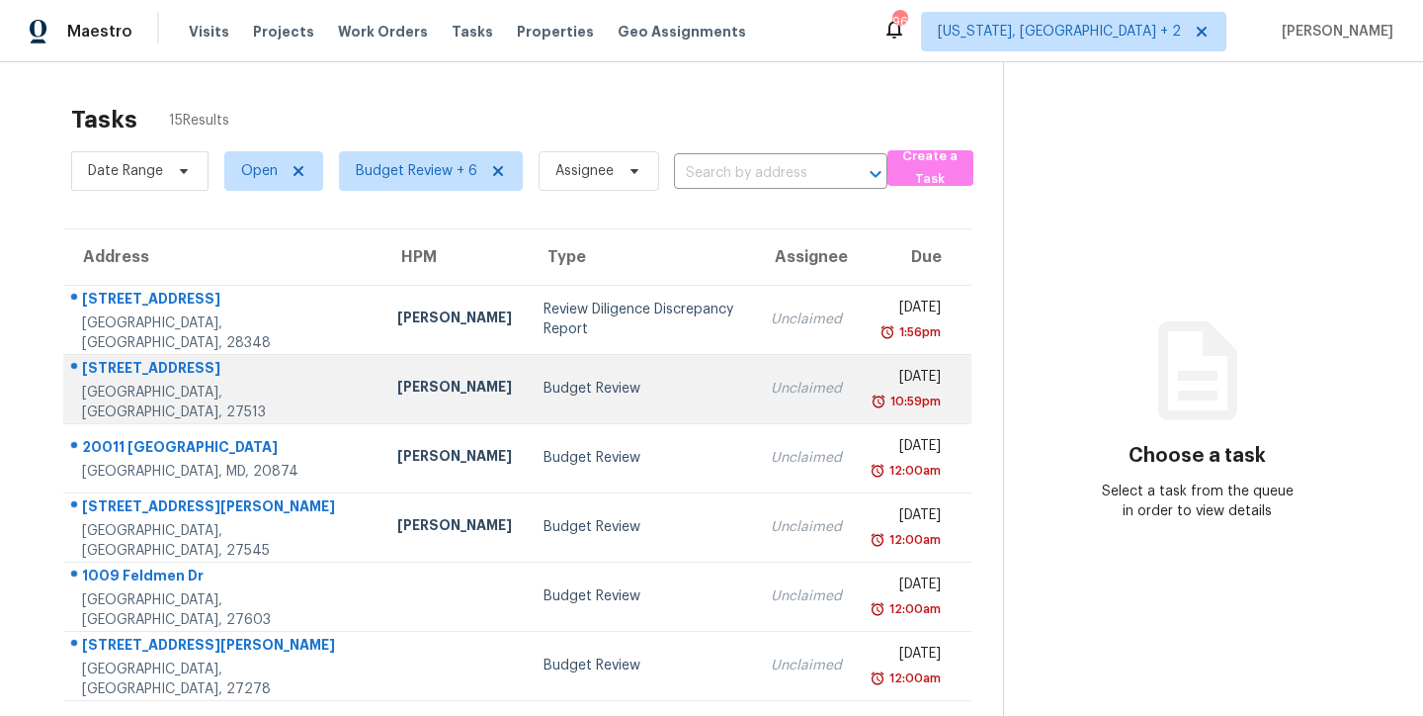
click at [575, 386] on div "Budget Review" at bounding box center [642, 389] width 196 height 20
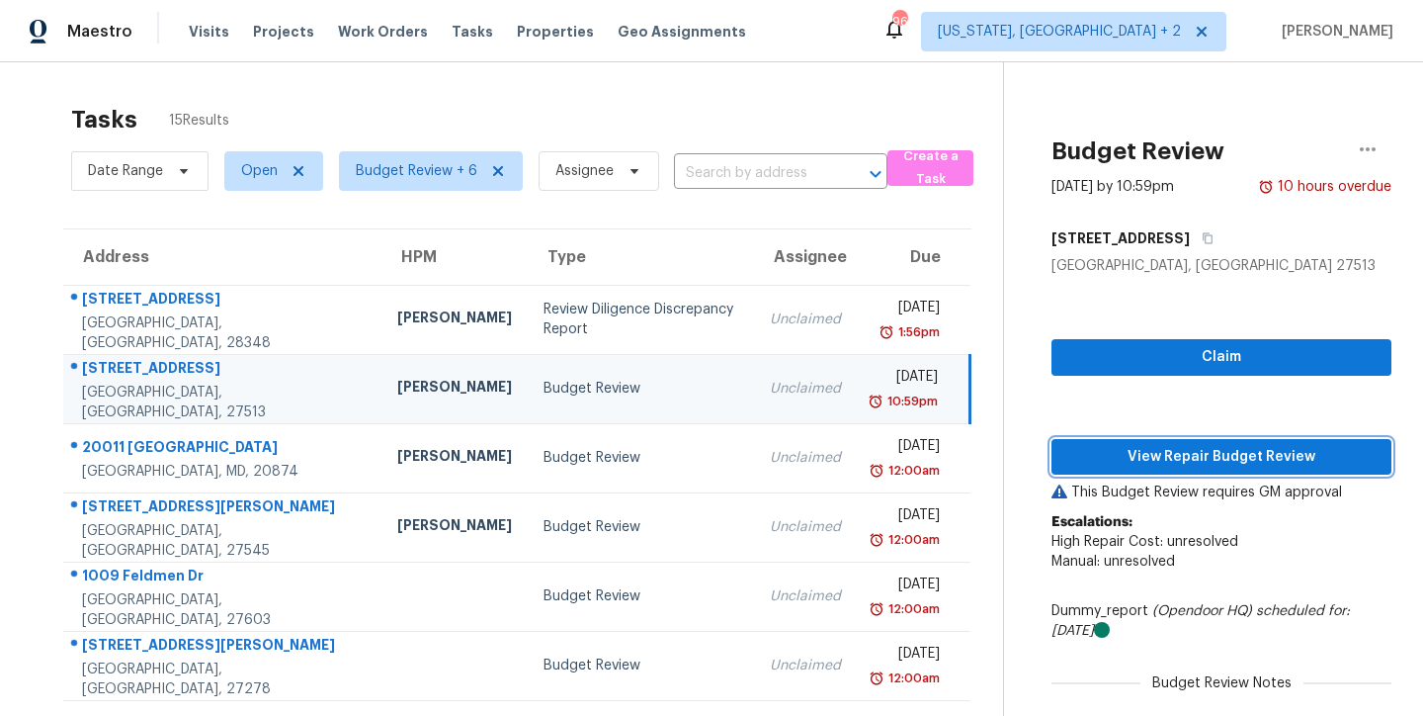
click at [1274, 463] on span "View Repair Budget Review" at bounding box center [1222, 457] width 308 height 25
